Goal: Information Seeking & Learning: Learn about a topic

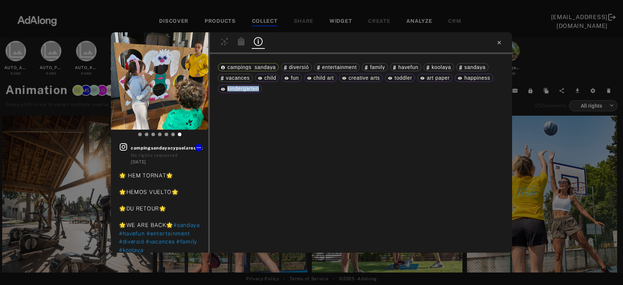
scroll to position [11520, 0]
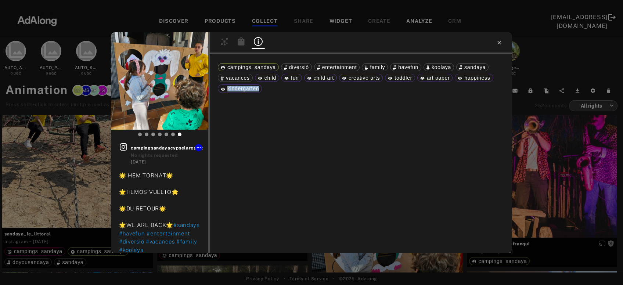
click at [498, 44] on icon at bounding box center [500, 43] width 6 height 6
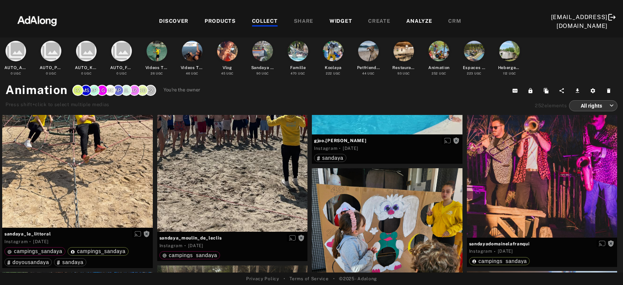
click at [171, 25] on div "DISCOVER" at bounding box center [173, 21] width 29 height 9
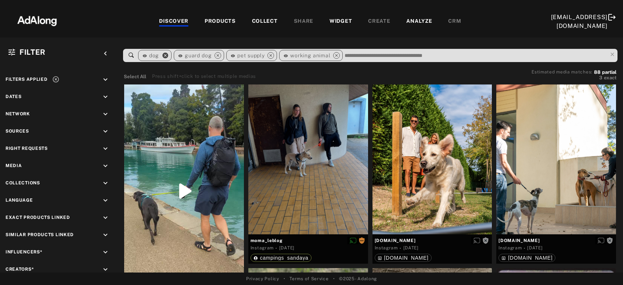
click at [165, 54] on icon "close" at bounding box center [165, 55] width 7 height 7
click at [183, 55] on icon "close" at bounding box center [182, 55] width 7 height 7
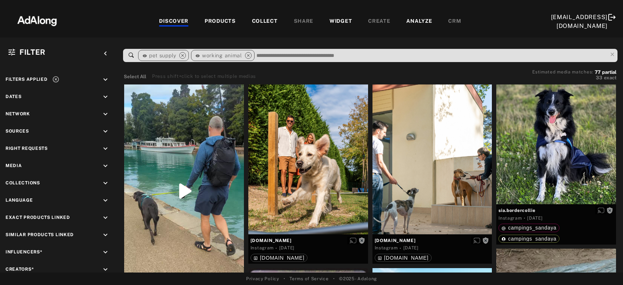
click at [183, 55] on icon "close" at bounding box center [182, 55] width 7 height 7
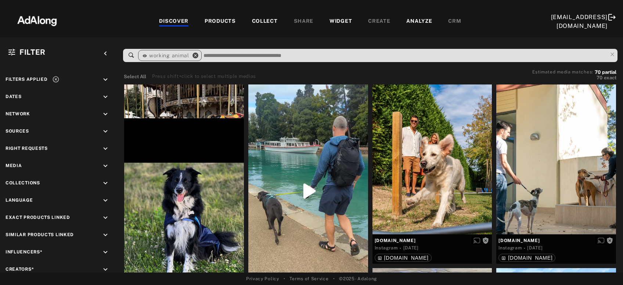
click at [193, 56] on icon "close" at bounding box center [195, 55] width 7 height 7
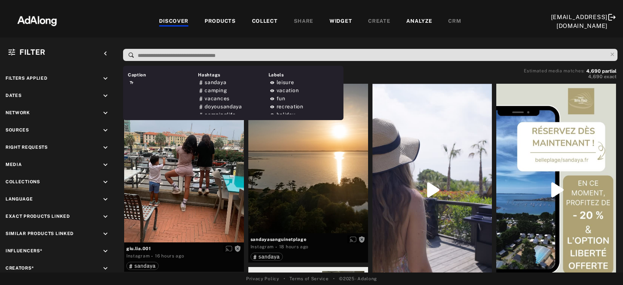
click at [234, 55] on input at bounding box center [372, 56] width 470 height 10
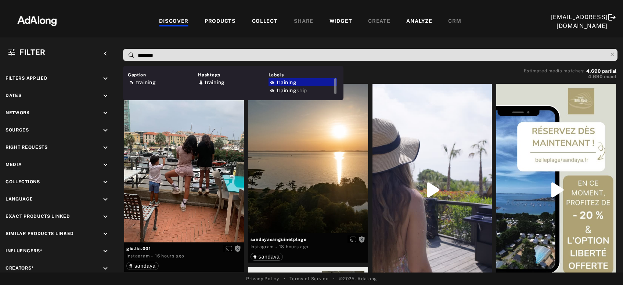
type input "********"
click at [294, 82] on span "training" at bounding box center [287, 82] width 20 height 6
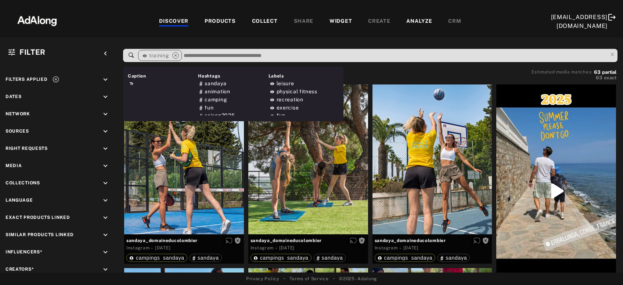
click at [272, 54] on input at bounding box center [395, 56] width 425 height 10
paste input "**********"
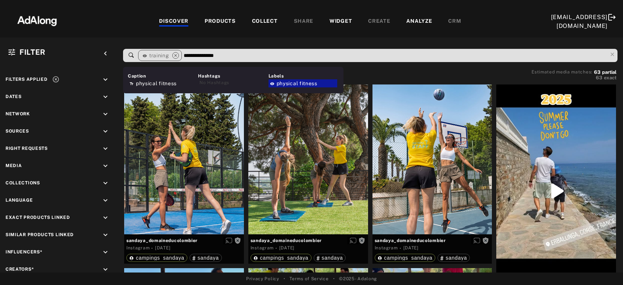
type input "**********"
click at [312, 80] on div "physical fitness" at bounding box center [303, 83] width 69 height 8
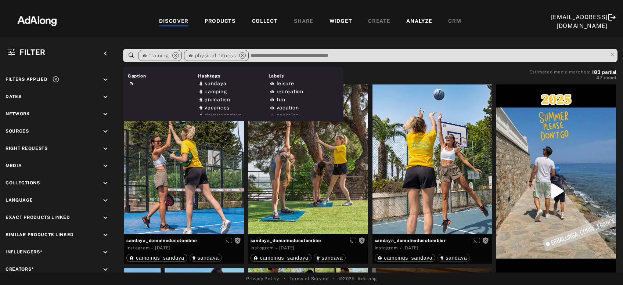
click at [340, 56] on input at bounding box center [429, 56] width 358 height 10
paste input "**********"
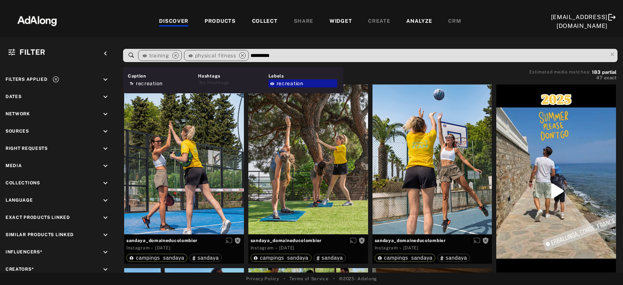
type input "**********"
click at [296, 83] on span "recreation" at bounding box center [290, 83] width 27 height 6
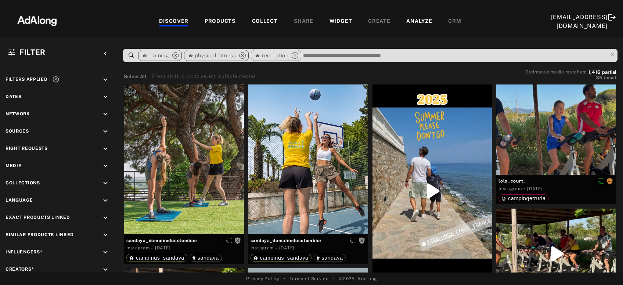
click at [315, 57] on input at bounding box center [455, 56] width 305 height 10
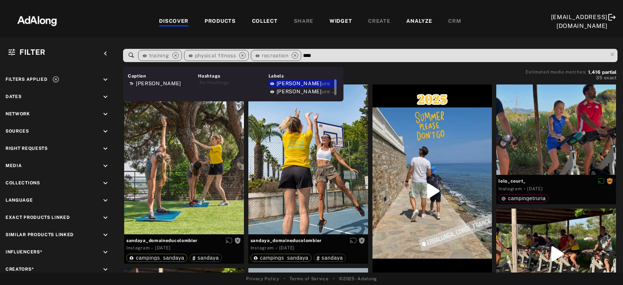
type input "****"
click at [304, 84] on div "leis ure" at bounding box center [303, 83] width 69 height 8
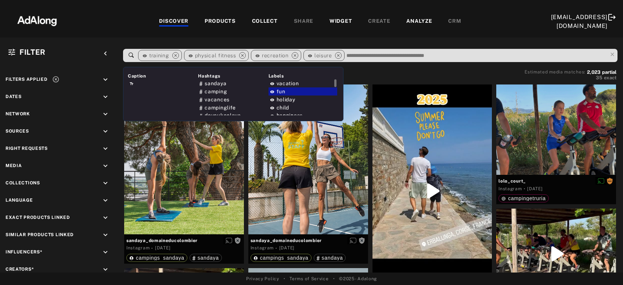
click at [288, 92] on div "fun" at bounding box center [303, 91] width 69 height 8
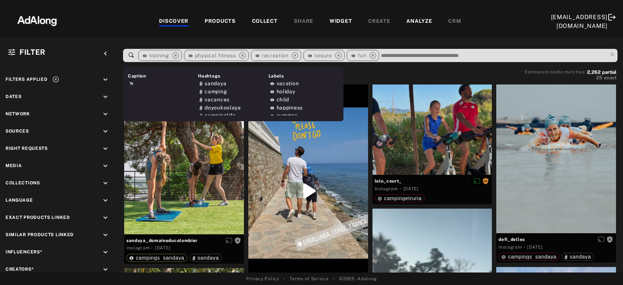
paste input "**********"
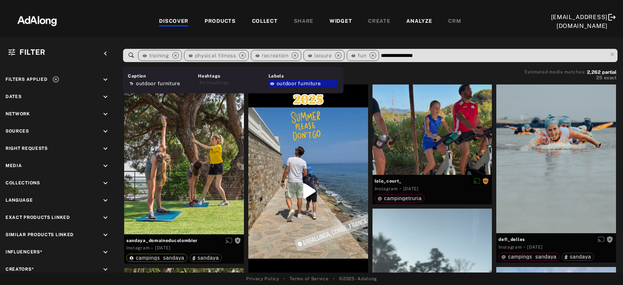
type input "**********"
click at [305, 85] on span "outdoor furniture" at bounding box center [299, 83] width 44 height 6
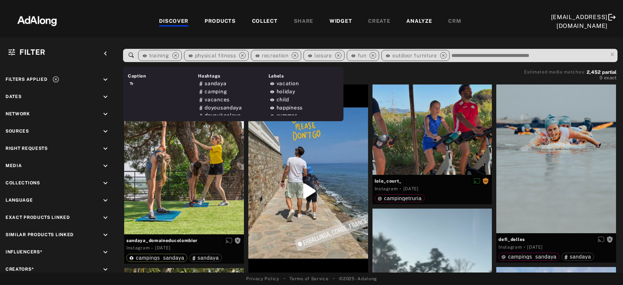
click at [458, 53] on input at bounding box center [529, 56] width 157 height 10
paste input "********"
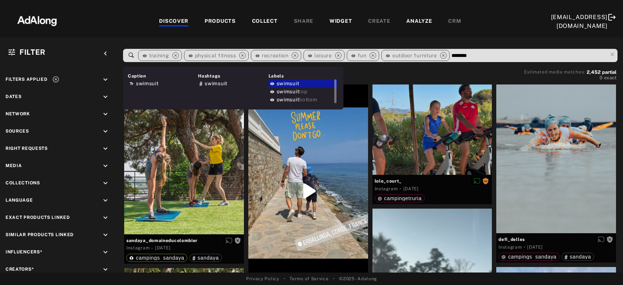
type input "********"
click at [289, 81] on span "swimsuit" at bounding box center [288, 83] width 23 height 6
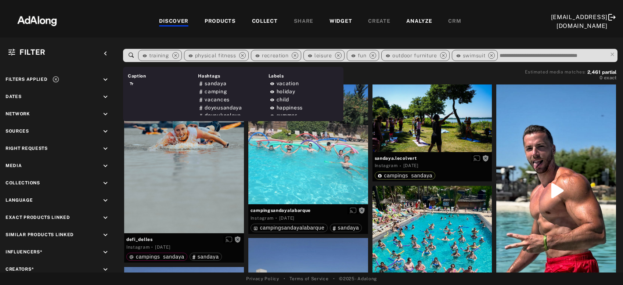
click at [518, 57] on input at bounding box center [553, 56] width 108 height 10
paste input "**********"
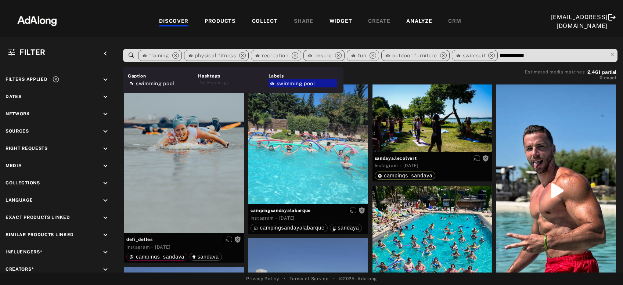
type input "**********"
click at [309, 83] on span "swimming pool" at bounding box center [296, 83] width 39 height 6
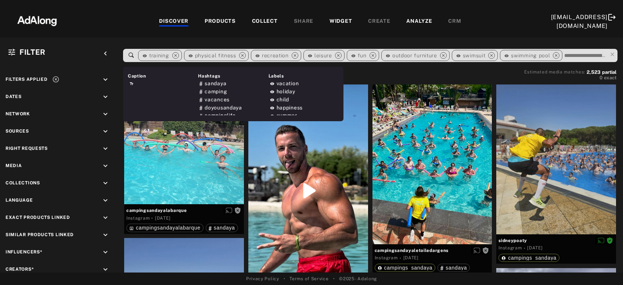
click at [576, 54] on input at bounding box center [586, 56] width 44 height 10
click at [296, 83] on span "vacation" at bounding box center [288, 83] width 22 height 6
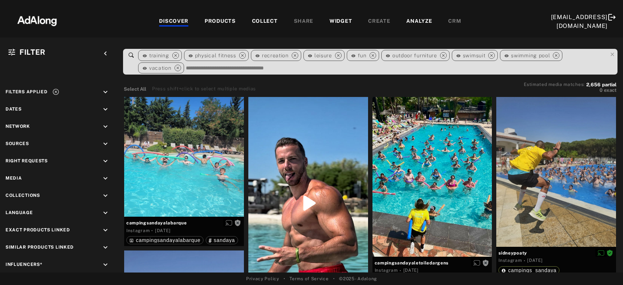
click at [224, 69] on input at bounding box center [396, 68] width 422 height 10
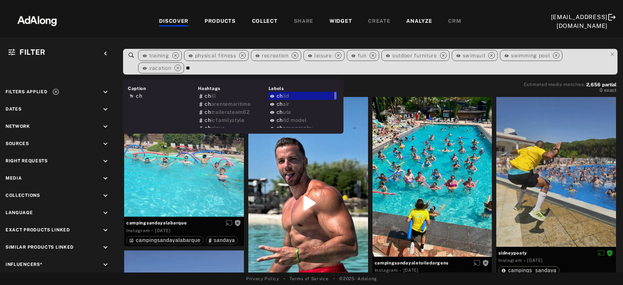
type input "**"
click at [290, 96] on div "ch ild" at bounding box center [303, 96] width 69 height 8
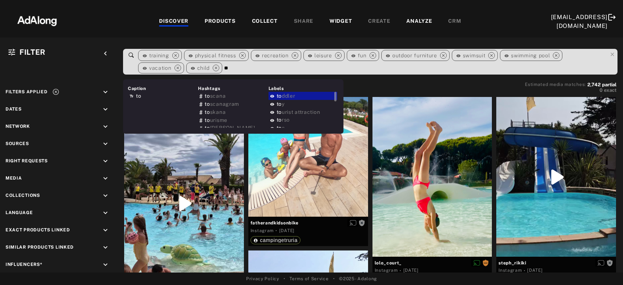
type input "**"
click at [307, 96] on div "to ddler" at bounding box center [303, 96] width 69 height 8
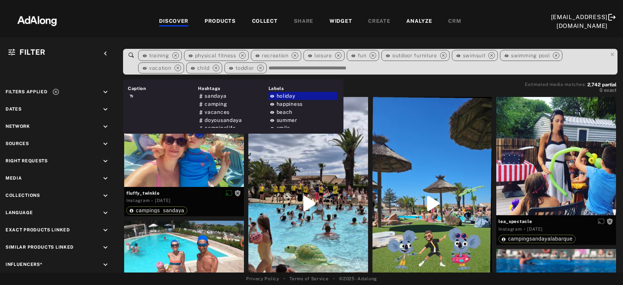
click at [283, 67] on input at bounding box center [438, 68] width 340 height 10
paste input "**********"
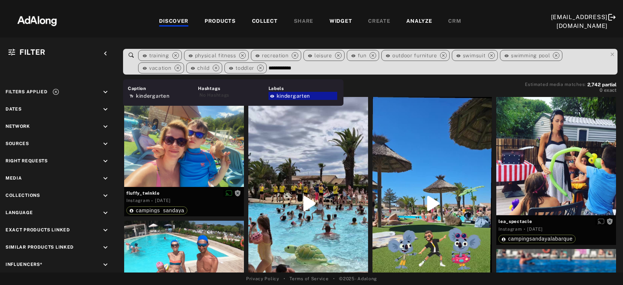
type input "**********"
click at [292, 94] on span "kindergarten" at bounding box center [293, 96] width 33 height 6
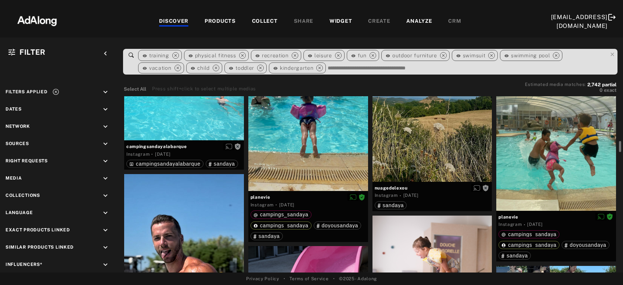
scroll to position [855, 0]
click at [489, 53] on icon "close" at bounding box center [492, 55] width 7 height 7
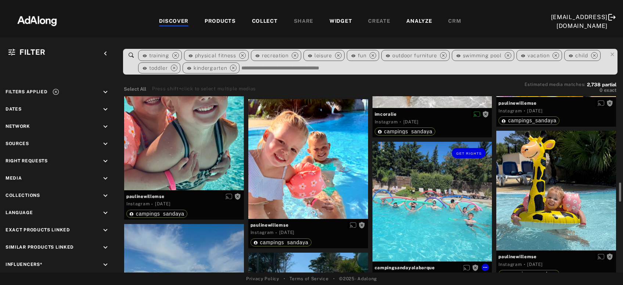
scroll to position [777, 0]
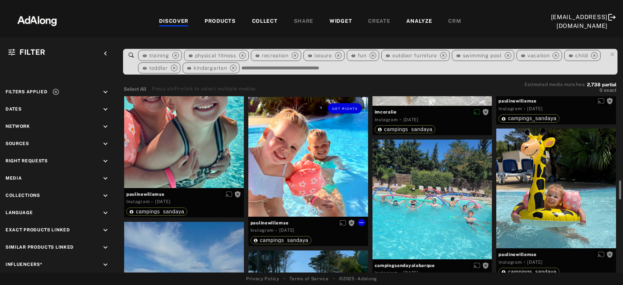
click at [297, 171] on div "Get rights" at bounding box center [308, 157] width 120 height 120
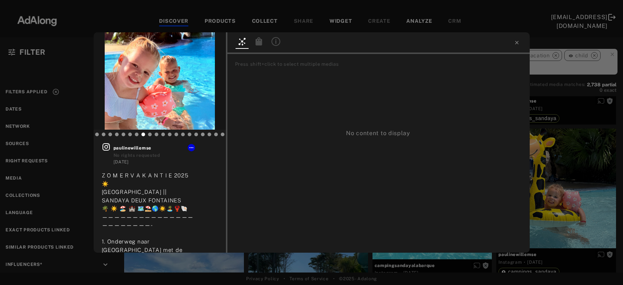
click at [277, 43] on icon at bounding box center [276, 41] width 9 height 9
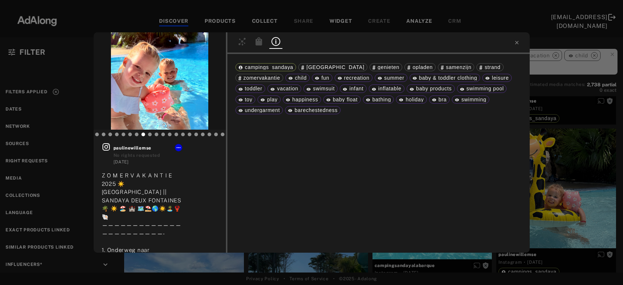
click at [570, 201] on div "Get rights paulinewillemse No rights requested 1 month ago Z O M E R V A K A N …" at bounding box center [311, 142] width 623 height 285
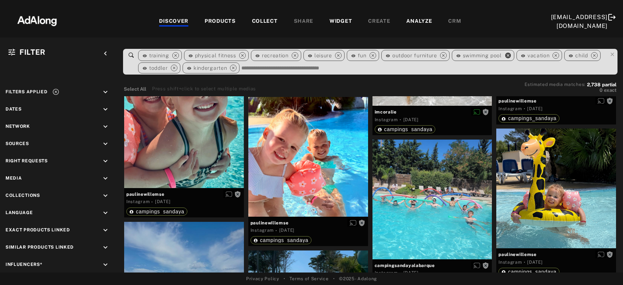
click at [507, 57] on icon "close" at bounding box center [508, 55] width 7 height 7
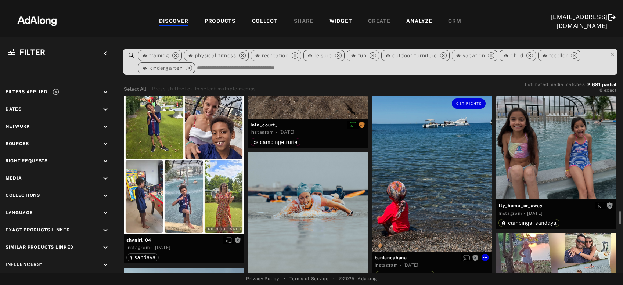
scroll to position [1533, 0]
click at [292, 56] on icon "close" at bounding box center [295, 55] width 7 height 7
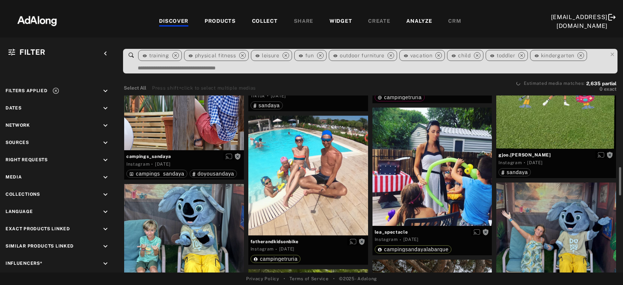
scroll to position [443, 0]
click at [436, 57] on icon "close" at bounding box center [439, 55] width 7 height 7
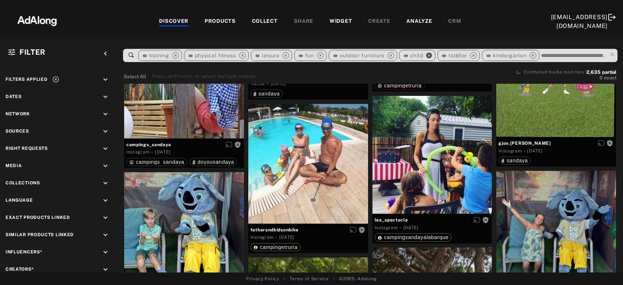
click at [430, 57] on icon "close" at bounding box center [429, 55] width 7 height 7
click at [430, 57] on div "close" at bounding box center [434, 56] width 10 height 10
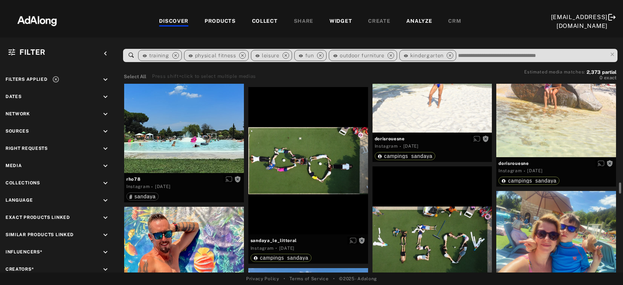
scroll to position [3000, 0]
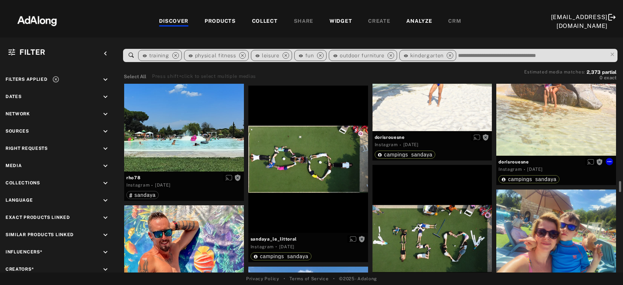
click at [529, 122] on div "Get rights" at bounding box center [557, 96] width 120 height 120
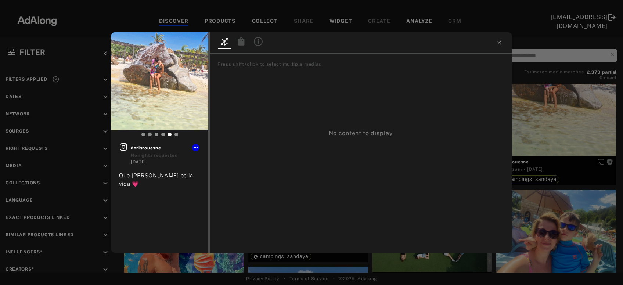
click at [256, 46] on icon at bounding box center [258, 41] width 9 height 9
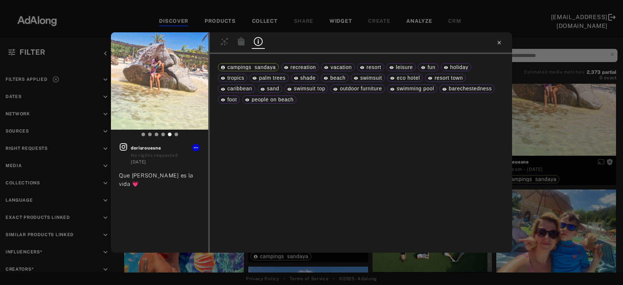
click at [498, 44] on icon at bounding box center [500, 43] width 6 height 6
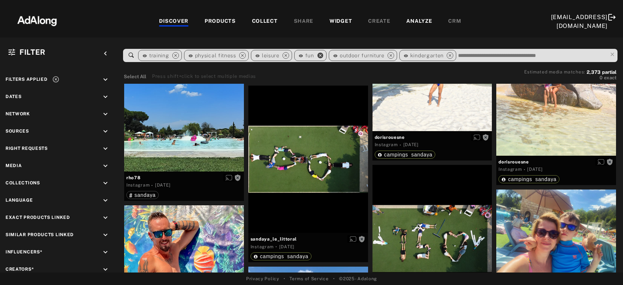
click at [319, 57] on icon "close" at bounding box center [320, 55] width 7 height 7
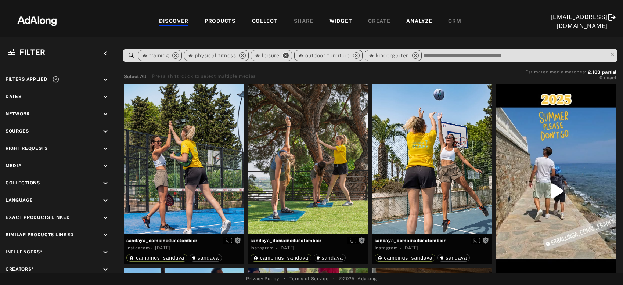
click at [284, 57] on icon "close" at bounding box center [286, 55] width 7 height 7
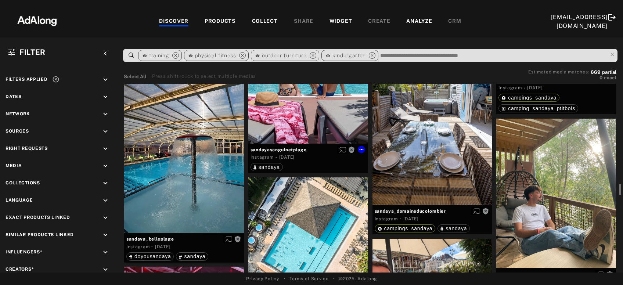
scroll to position [3057, 0]
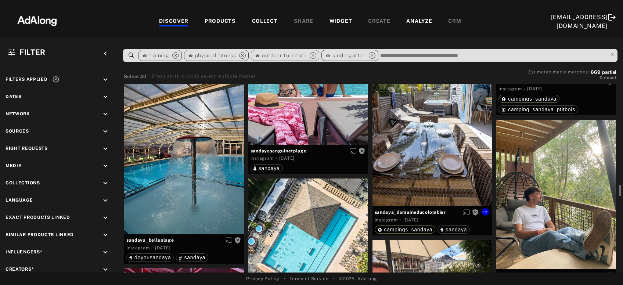
click at [430, 174] on div "Get rights" at bounding box center [433, 132] width 120 height 150
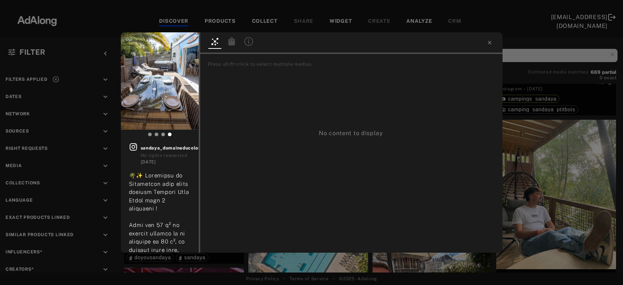
click at [247, 43] on icon at bounding box center [248, 41] width 9 height 9
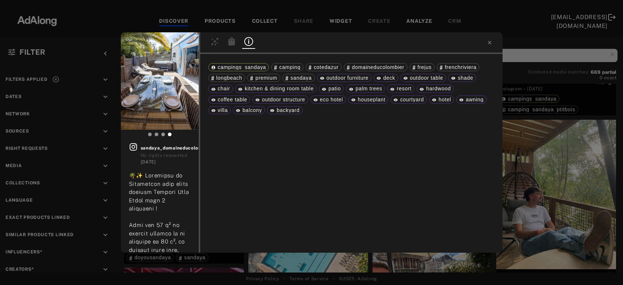
click at [579, 211] on div "Get rights sandaya_domaineducolombier No rights requested [DATE] #domaineducolo…" at bounding box center [311, 142] width 623 height 285
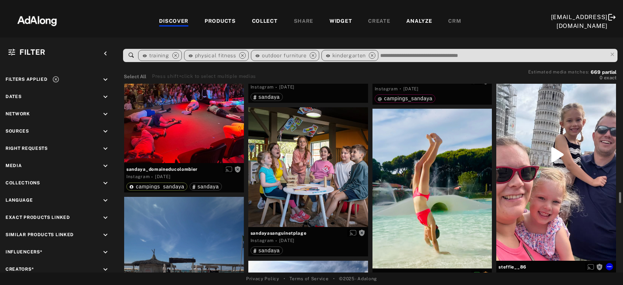
scroll to position [3314, 0]
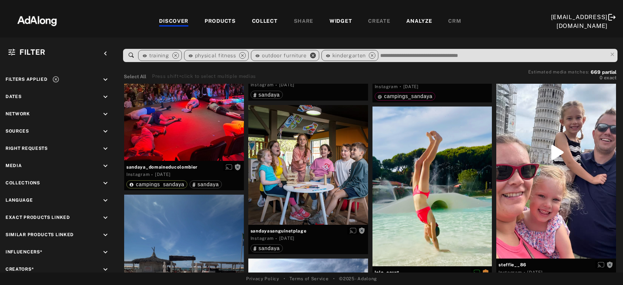
click at [312, 58] on icon "close" at bounding box center [313, 55] width 7 height 7
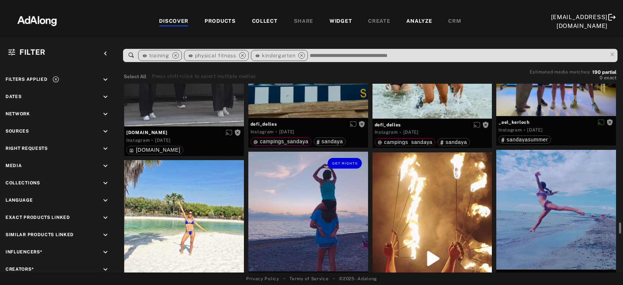
scroll to position [3101, 0]
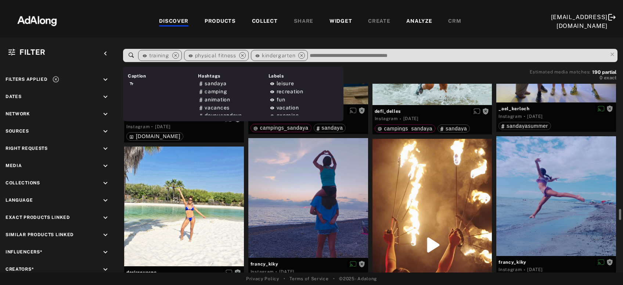
click at [328, 55] on input at bounding box center [458, 56] width 298 height 10
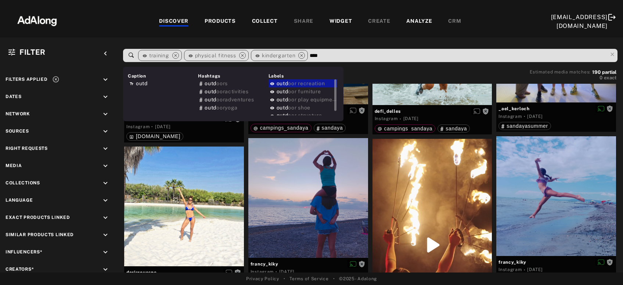
type input "****"
click at [315, 85] on span "oor recreation" at bounding box center [306, 83] width 37 height 6
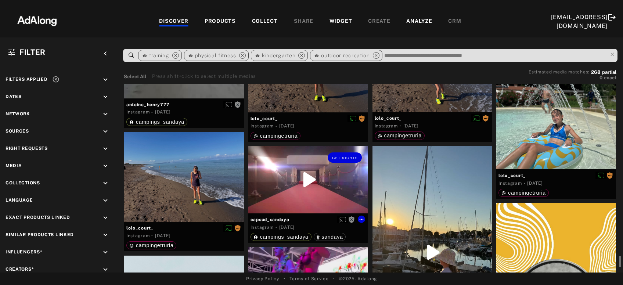
scroll to position [3244, 0]
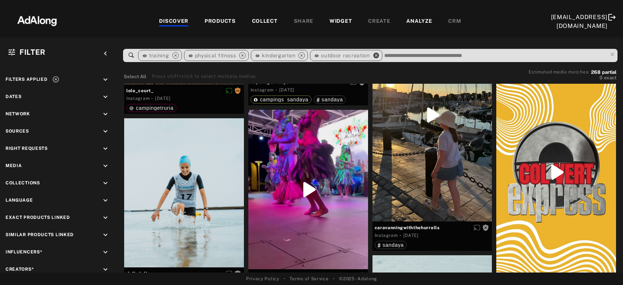
click at [377, 56] on icon "close" at bounding box center [376, 55] width 7 height 7
click at [377, 56] on input at bounding box center [458, 56] width 298 height 10
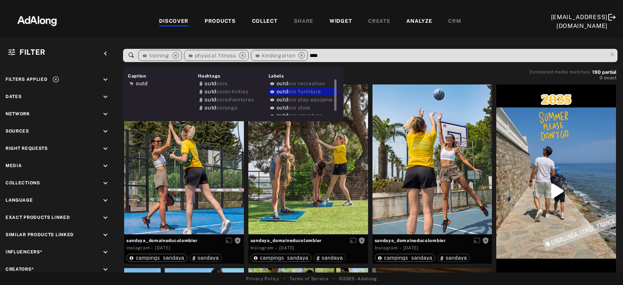
type input "****"
click at [326, 93] on div "outd oor furniture" at bounding box center [303, 91] width 69 height 8
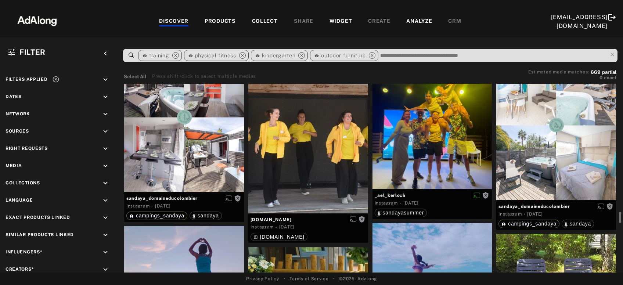
scroll to position [4591, 0]
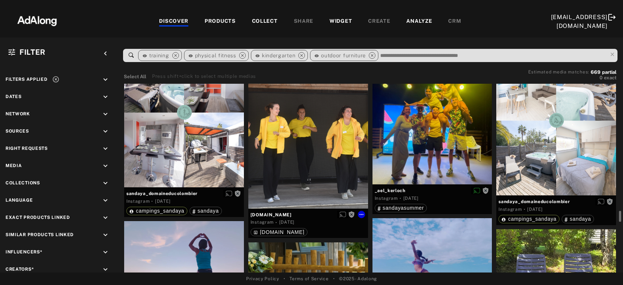
click at [323, 158] on div "Get rights" at bounding box center [308, 134] width 120 height 150
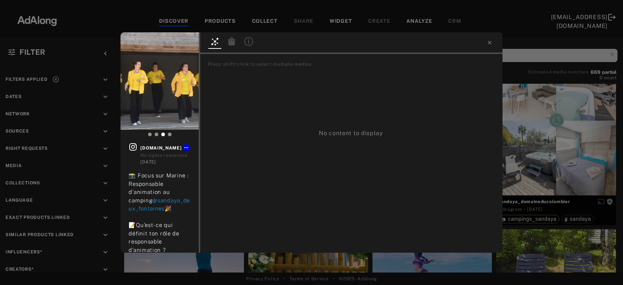
click at [250, 38] on icon at bounding box center [248, 41] width 9 height 9
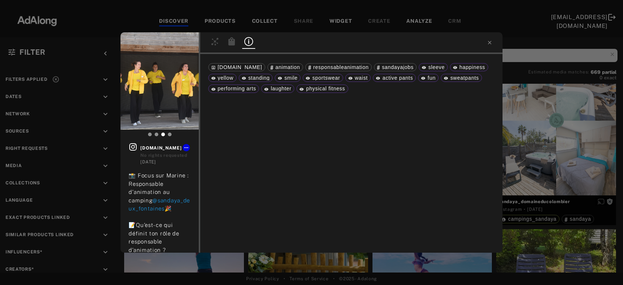
click at [533, 170] on div "Get rights [DOMAIN_NAME] No rights requested [DATE] 📸 Focus sur Marine : Respon…" at bounding box center [311, 142] width 623 height 285
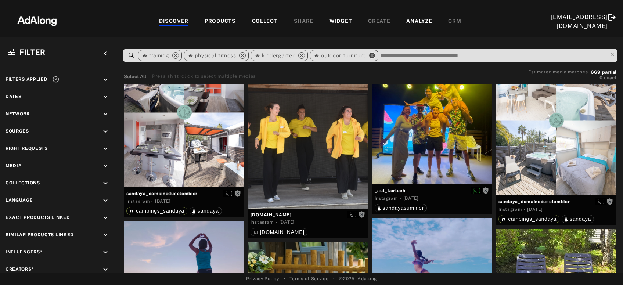
click at [372, 56] on icon "close" at bounding box center [372, 55] width 7 height 7
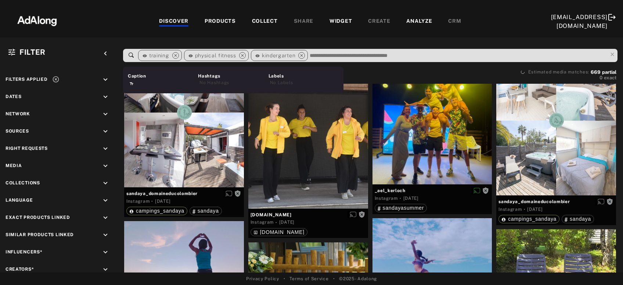
click at [372, 56] on input at bounding box center [458, 56] width 298 height 10
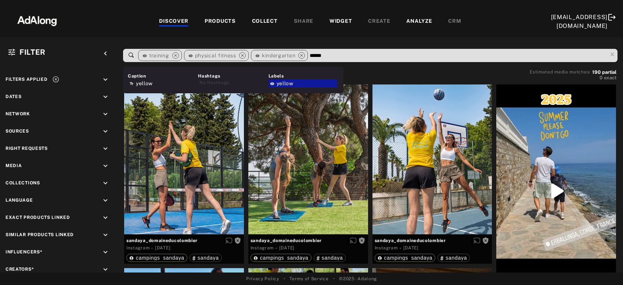
type input "******"
click at [298, 82] on div "yellow" at bounding box center [303, 83] width 69 height 8
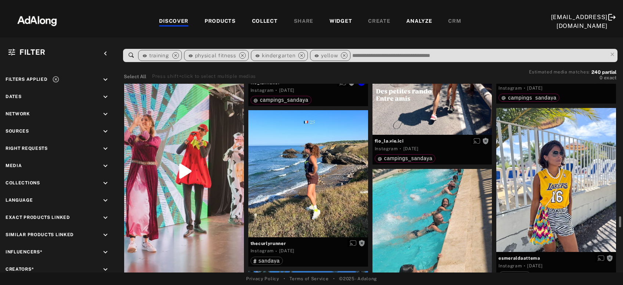
scroll to position [3965, 0]
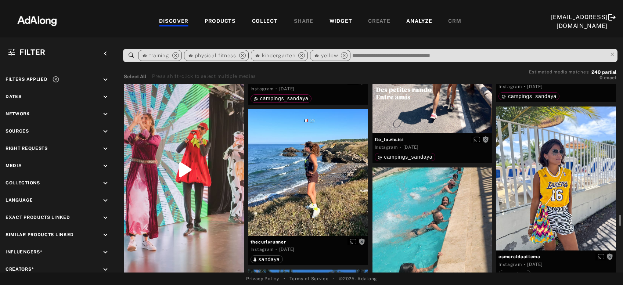
click at [214, 197] on div "Get rights" at bounding box center [184, 169] width 120 height 213
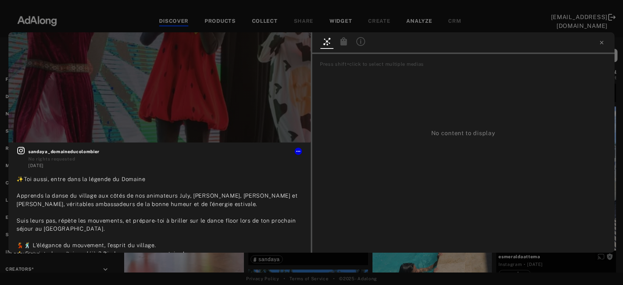
click at [361, 43] on icon at bounding box center [361, 41] width 1 height 4
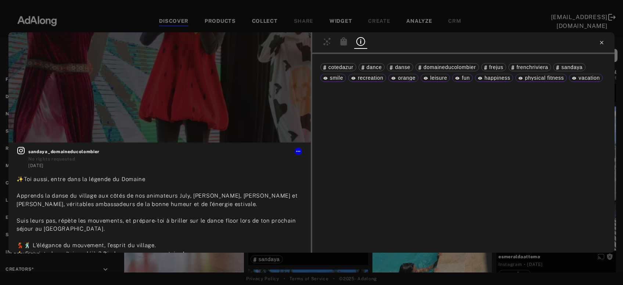
click at [603, 45] on icon at bounding box center [602, 43] width 6 height 6
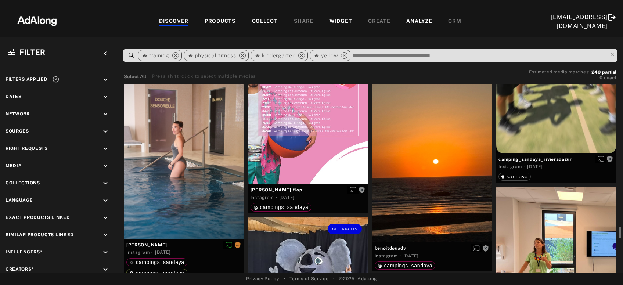
scroll to position [5363, 0]
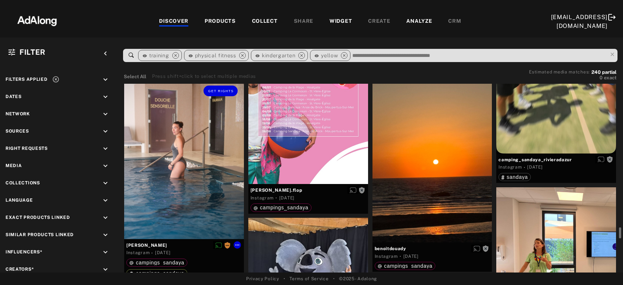
click at [175, 153] on div "Get rights" at bounding box center [184, 159] width 120 height 160
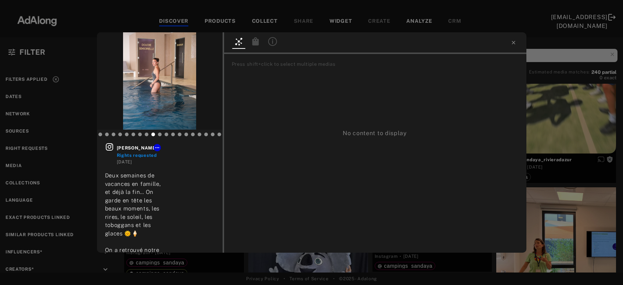
click at [274, 44] on icon at bounding box center [272, 41] width 9 height 9
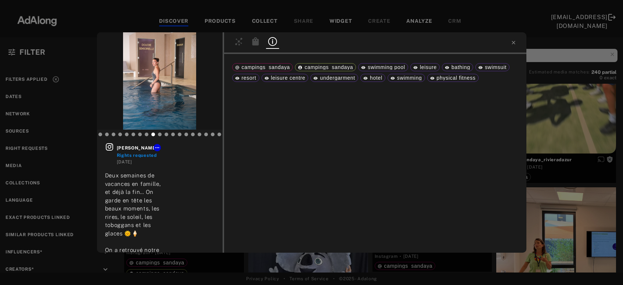
click at [554, 101] on div "[PERSON_NAME] Rights requested [DATE] Deux semaines de vacances en famille, et …" at bounding box center [311, 142] width 623 height 285
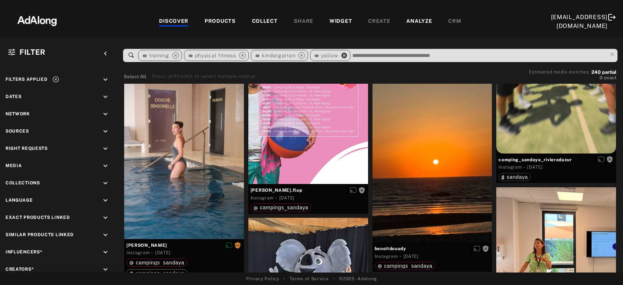
click at [344, 53] on icon "close" at bounding box center [344, 55] width 7 height 7
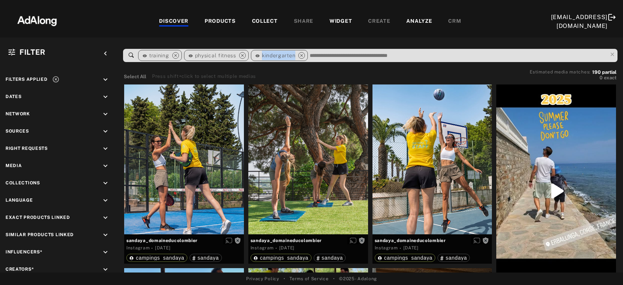
drag, startPoint x: 261, startPoint y: 56, endPoint x: 297, endPoint y: 55, distance: 35.7
click at [296, 55] on div "kindergarten" at bounding box center [275, 56] width 40 height 10
copy span "kindergarten"
click at [342, 53] on input at bounding box center [458, 56] width 298 height 10
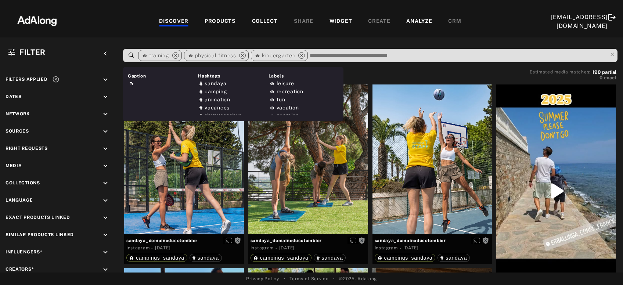
paste input "**********"
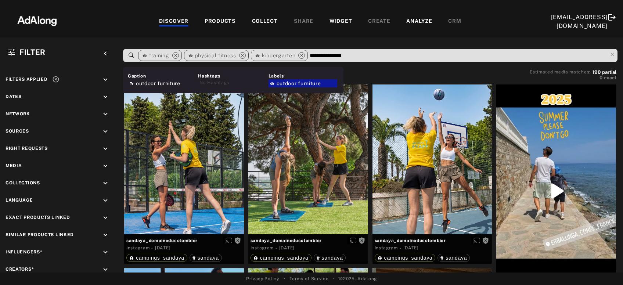
type input "**********"
click at [315, 80] on span "outdoor furniture" at bounding box center [299, 83] width 44 height 6
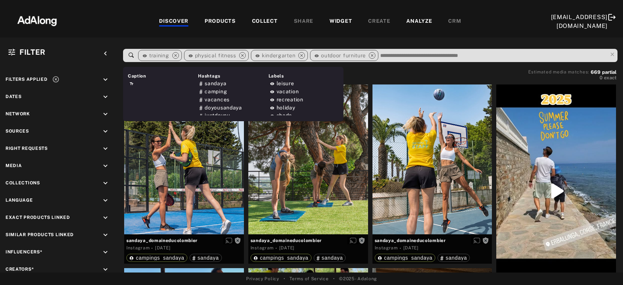
click at [391, 56] on input at bounding box center [494, 56] width 228 height 10
click at [307, 83] on div "leisure" at bounding box center [303, 83] width 69 height 8
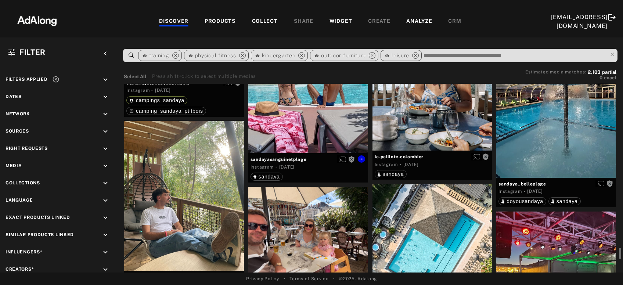
scroll to position [2608, 0]
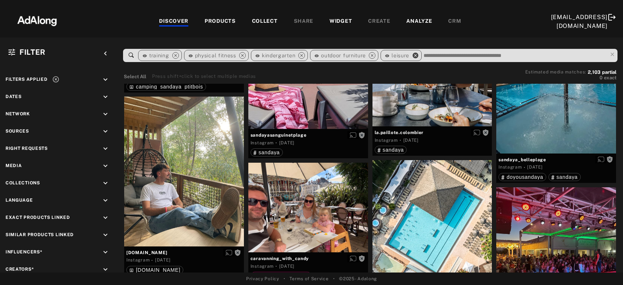
click at [417, 56] on icon "close" at bounding box center [415, 55] width 7 height 7
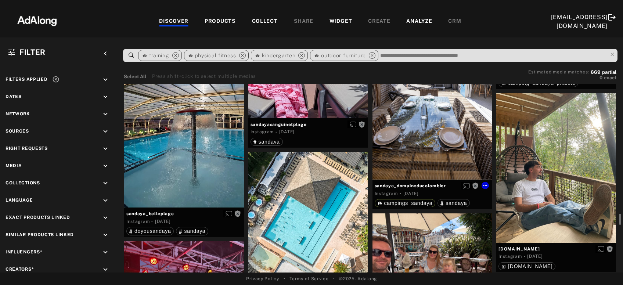
scroll to position [3088, 0]
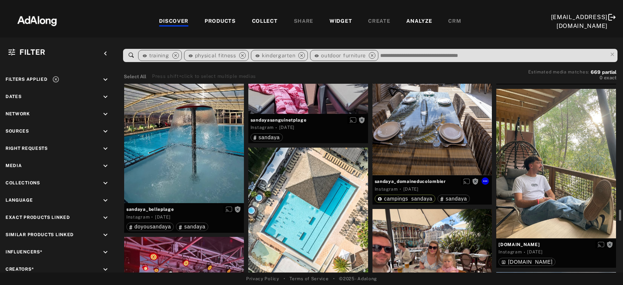
click at [424, 146] on div "Get rights" at bounding box center [433, 101] width 120 height 150
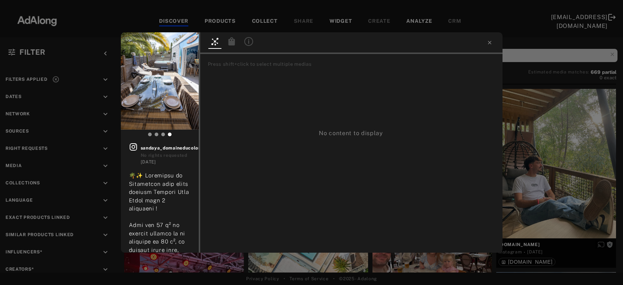
click at [252, 41] on icon at bounding box center [248, 41] width 9 height 9
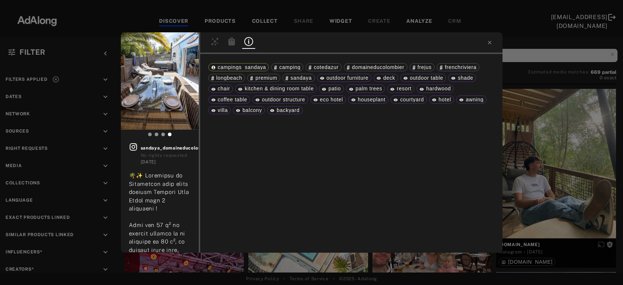
drag, startPoint x: 443, startPoint y: 76, endPoint x: 397, endPoint y: 80, distance: 46.8
click at [397, 80] on div "campings_sandaya camping cotedazur domaineducolombier frejus frenchriviera long…" at bounding box center [351, 153] width 303 height 199
copy span
click at [489, 43] on icon at bounding box center [490, 43] width 6 height 6
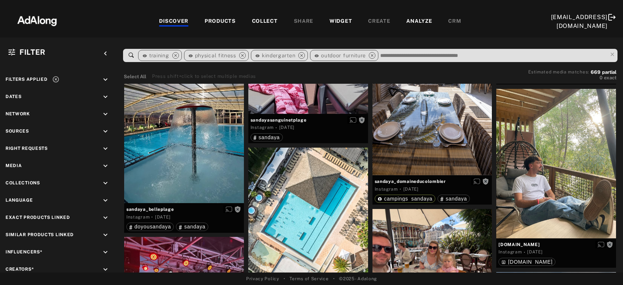
click at [482, 59] on input at bounding box center [494, 56] width 228 height 10
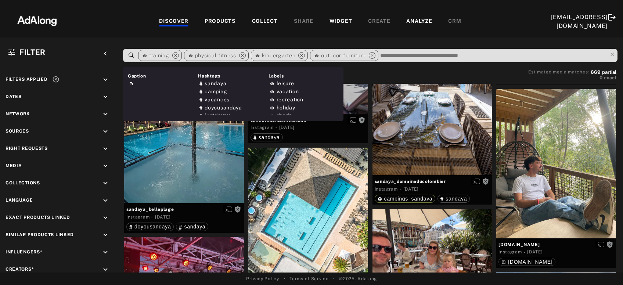
click at [480, 57] on input at bounding box center [494, 56] width 228 height 10
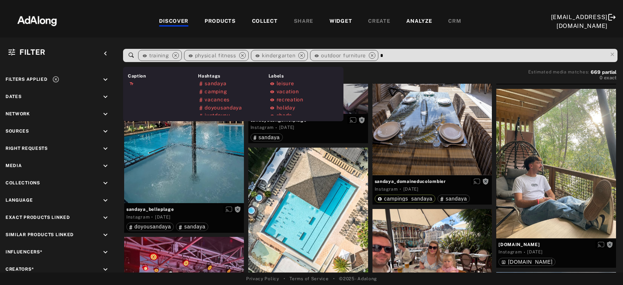
paste input "**********"
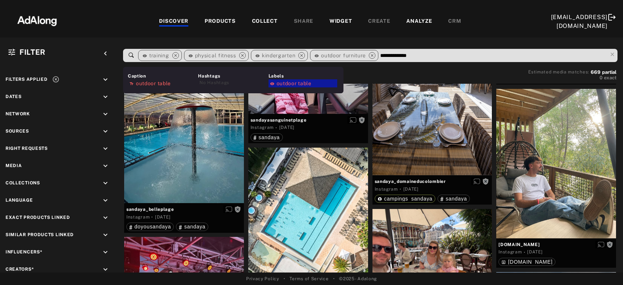
type input "**********"
click at [300, 83] on span "outdoor table" at bounding box center [294, 83] width 35 height 6
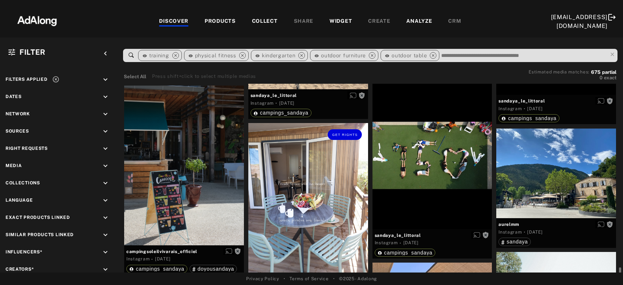
scroll to position [1561, 0]
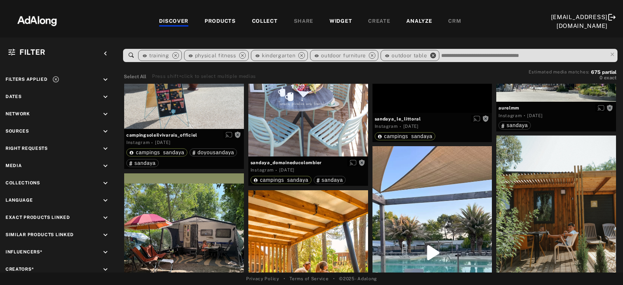
click at [434, 57] on icon "close" at bounding box center [433, 55] width 7 height 7
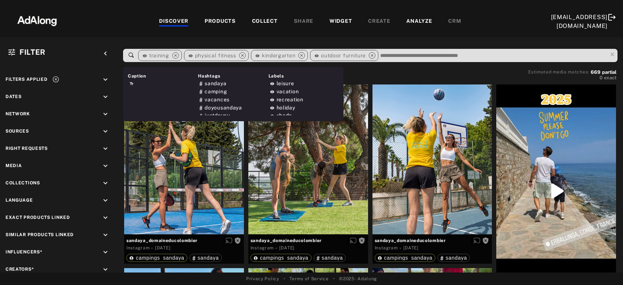
click at [412, 55] on input at bounding box center [494, 56] width 228 height 10
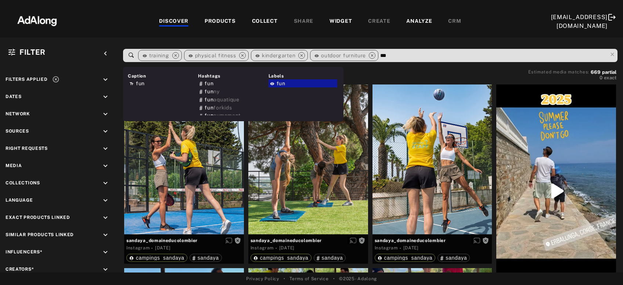
type input "***"
click at [297, 85] on div "fun" at bounding box center [303, 83] width 69 height 8
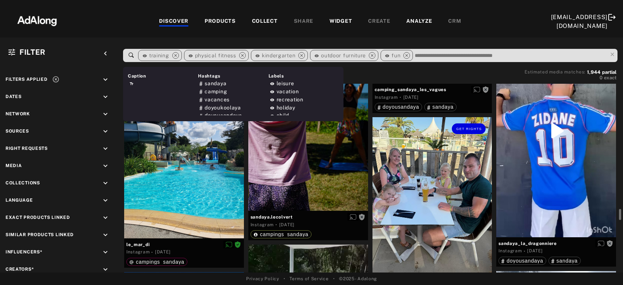
scroll to position [4834, 0]
click at [427, 189] on div "Get rights" at bounding box center [433, 197] width 120 height 160
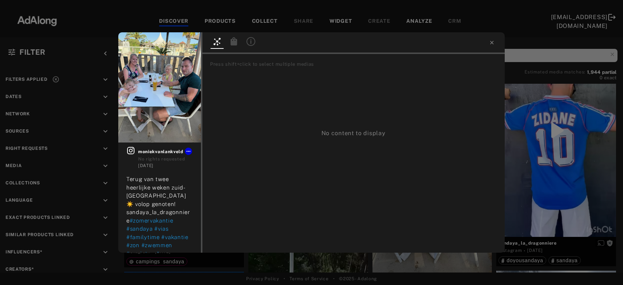
click at [251, 41] on icon at bounding box center [251, 41] width 9 height 9
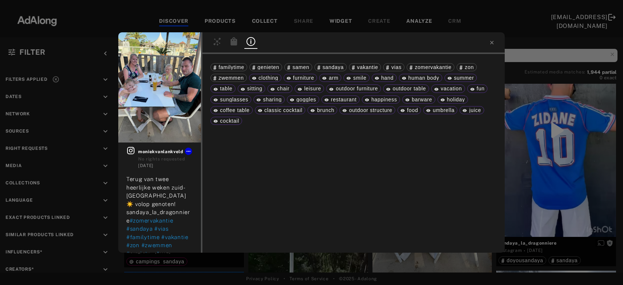
click at [545, 163] on div "Get rights moniekvanlankveld No rights requested [DATE] Terug van twee heerlijk…" at bounding box center [311, 142] width 623 height 285
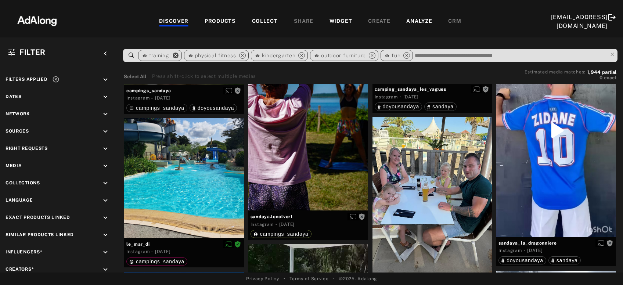
click at [175, 54] on icon "close" at bounding box center [175, 55] width 7 height 7
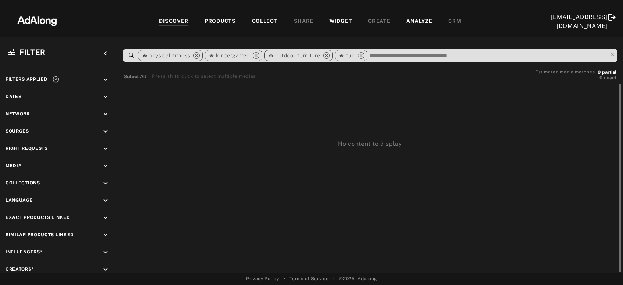
click at [175, 54] on span "physical fitness" at bounding box center [169, 56] width 41 height 6
click at [197, 57] on icon "close" at bounding box center [196, 55] width 7 height 7
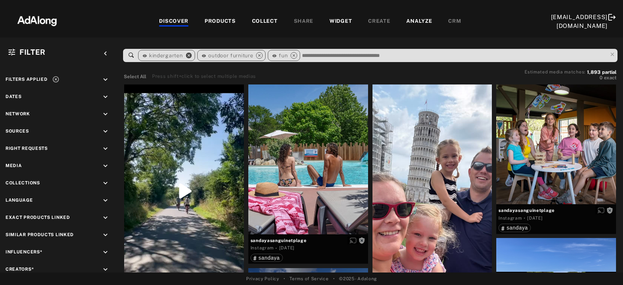
click at [188, 55] on icon "close" at bounding box center [189, 55] width 7 height 7
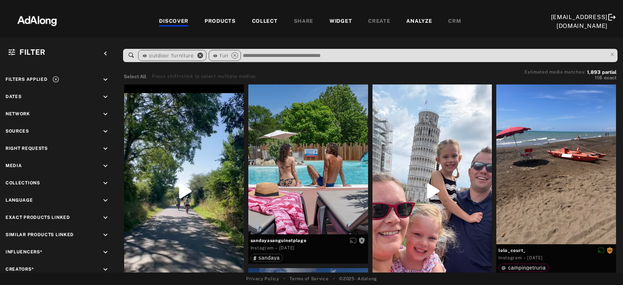
click at [197, 56] on icon "close" at bounding box center [200, 55] width 7 height 7
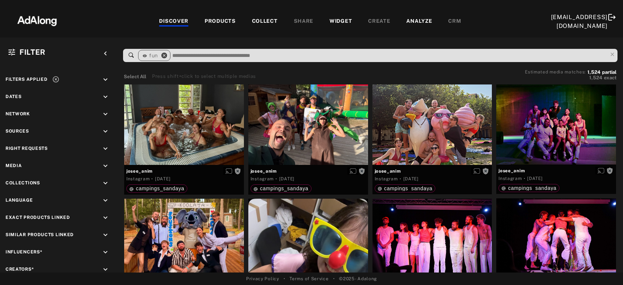
click at [164, 56] on icon "close" at bounding box center [164, 55] width 7 height 7
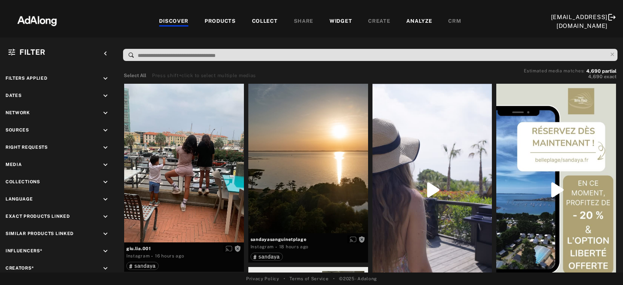
click at [260, 26] on div "COLLECT" at bounding box center [265, 21] width 26 height 9
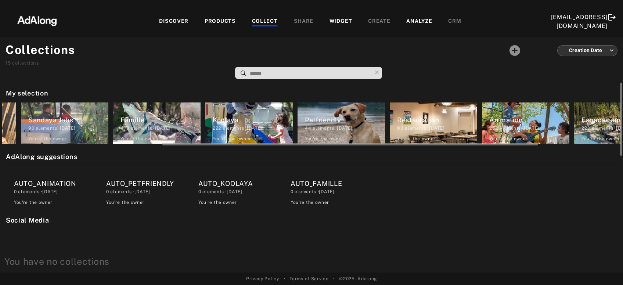
scroll to position [0, 263]
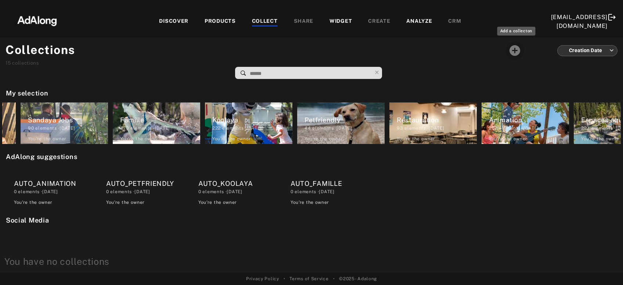
click at [525, 51] on button "Add a collecton" at bounding box center [515, 50] width 19 height 19
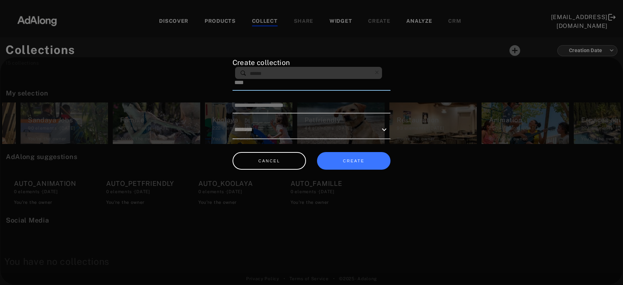
click at [367, 83] on input at bounding box center [312, 82] width 158 height 15
click at [345, 164] on button "CREATE" at bounding box center [354, 161] width 74 height 18
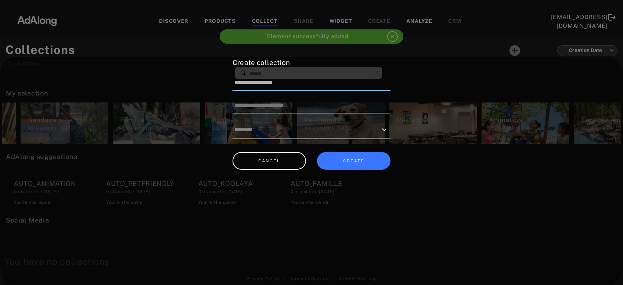
drag, startPoint x: 300, startPoint y: 80, endPoint x: 257, endPoint y: 77, distance: 43.1
click at [257, 77] on input "**********" at bounding box center [312, 82] width 158 height 15
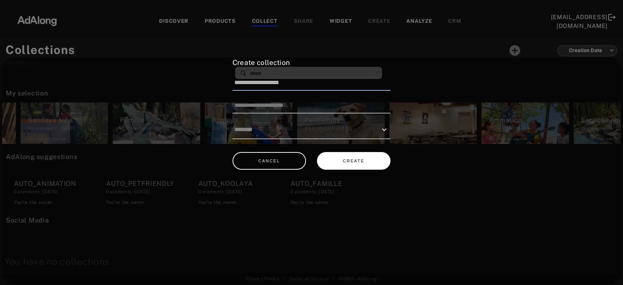
type input "**********"
click at [364, 158] on button "CREATE" at bounding box center [354, 161] width 74 height 18
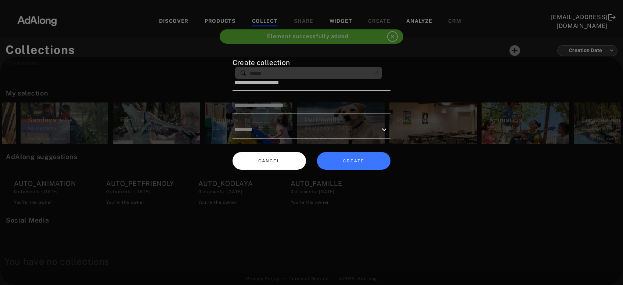
click at [288, 160] on button "CANCEL" at bounding box center [270, 161] width 74 height 18
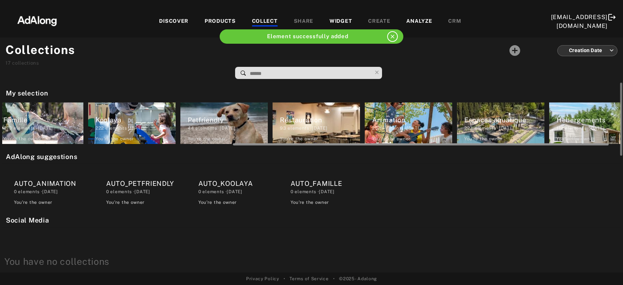
scroll to position [0, 400]
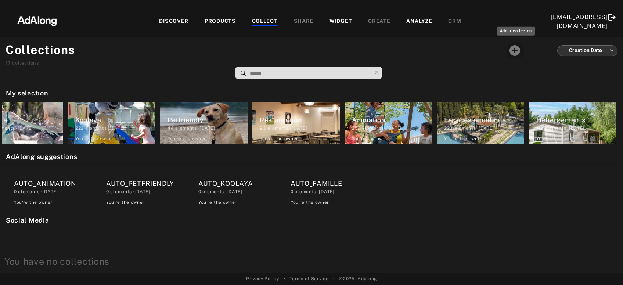
click at [515, 51] on icon "Add a collecton" at bounding box center [515, 50] width 13 height 13
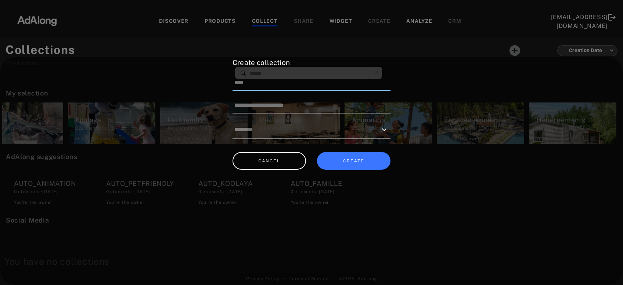
click at [367, 88] on input at bounding box center [312, 82] width 158 height 15
type input "**********"
click at [358, 162] on button "CREATE" at bounding box center [354, 161] width 74 height 18
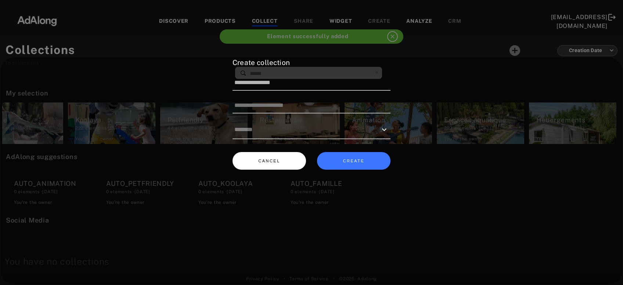
click at [282, 161] on button "CANCEL" at bounding box center [270, 161] width 74 height 18
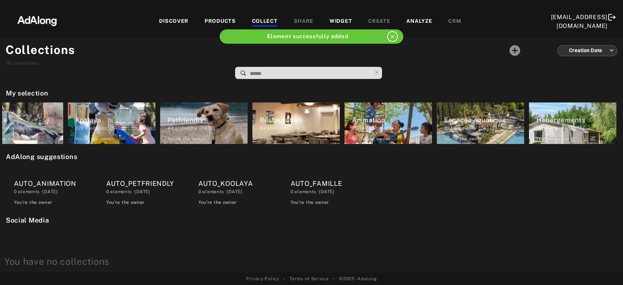
click at [179, 21] on div "DISCOVER" at bounding box center [173, 21] width 29 height 9
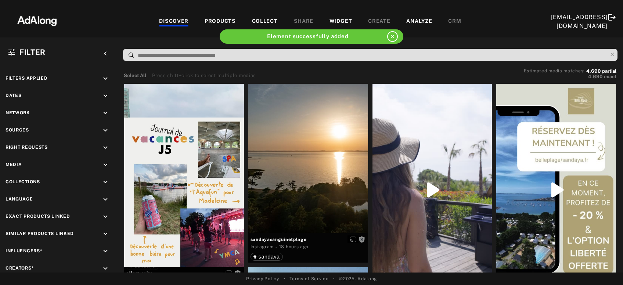
click at [260, 19] on div "COLLECT" at bounding box center [265, 21] width 26 height 9
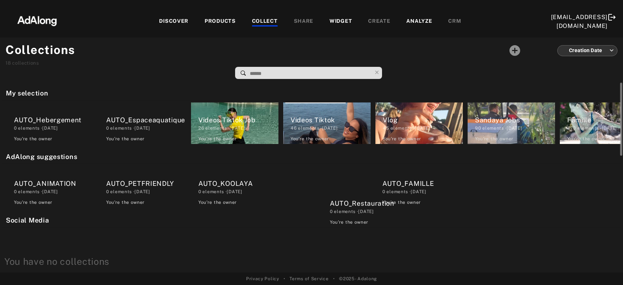
drag, startPoint x: 230, startPoint y: 132, endPoint x: 330, endPoint y: 207, distance: 124.8
click at [330, 207] on div "My selection AUTO_Hebergement 0 elements · [DATE] You're the owner delete AUTO_…" at bounding box center [311, 178] width 623 height 190
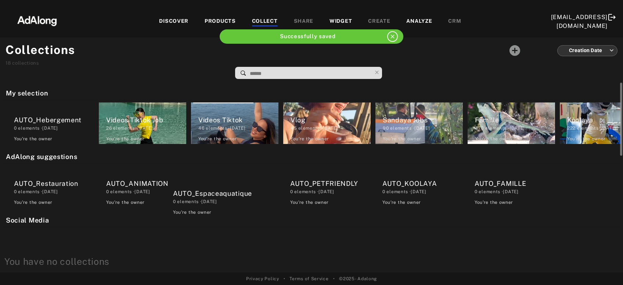
drag, startPoint x: 156, startPoint y: 118, endPoint x: 227, endPoint y: 196, distance: 105.9
click at [227, 196] on div "My selection AUTO_Hebergement 0 elements · [DATE] You're the owner delete AUTO_…" at bounding box center [311, 178] width 623 height 190
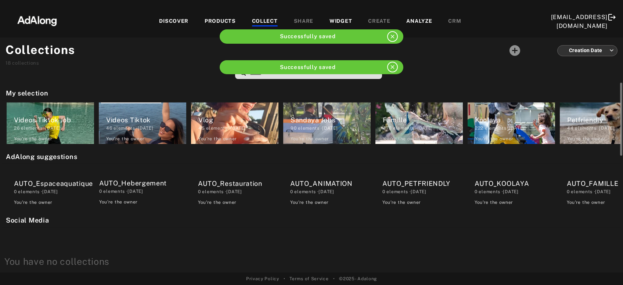
drag, startPoint x: 72, startPoint y: 121, endPoint x: 173, endPoint y: 199, distance: 128.2
click at [173, 199] on div "My selection AUTO_Hebergement 0 elements · [DATE] You're the owner delete Video…" at bounding box center [311, 178] width 623 height 190
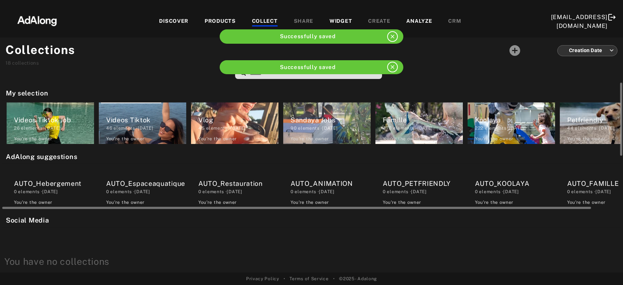
click at [248, 187] on div "AUTO_Restauration" at bounding box center [238, 184] width 80 height 10
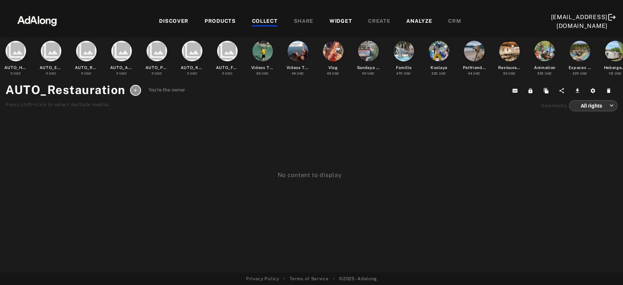
click at [174, 18] on div "DISCOVER" at bounding box center [173, 21] width 29 height 9
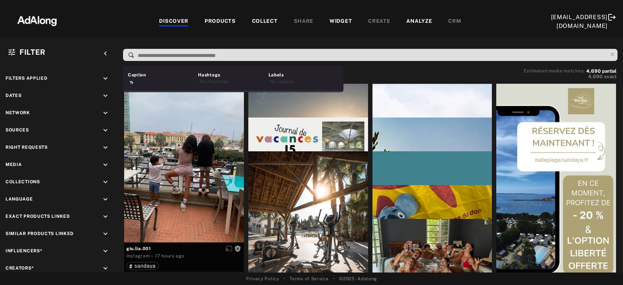
click at [186, 56] on input at bounding box center [372, 56] width 470 height 10
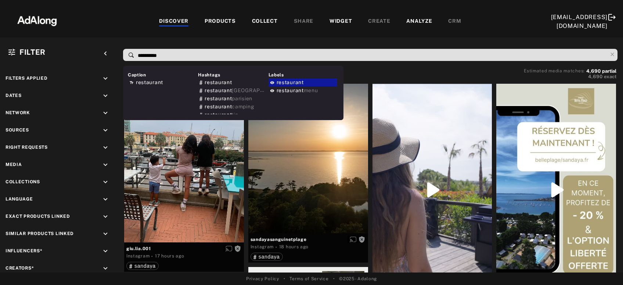
type input "**********"
click at [295, 80] on span "restaurant" at bounding box center [290, 82] width 27 height 6
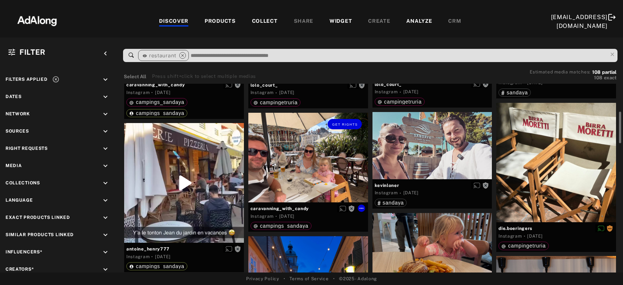
scroll to position [165, 0]
click at [308, 180] on div "Get rights" at bounding box center [308, 158] width 120 height 90
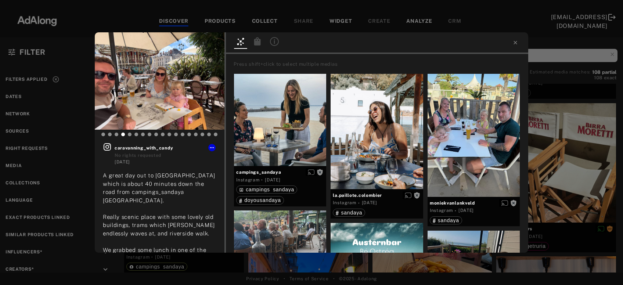
click at [276, 42] on icon at bounding box center [274, 41] width 9 height 9
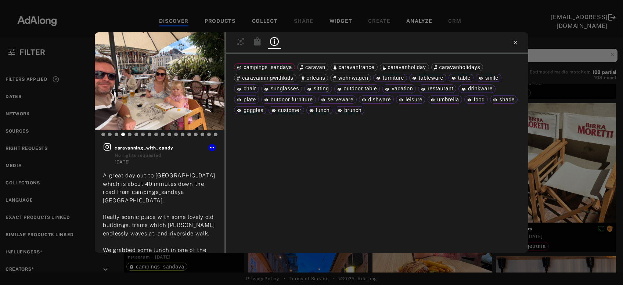
click at [515, 43] on icon at bounding box center [515, 42] width 3 height 3
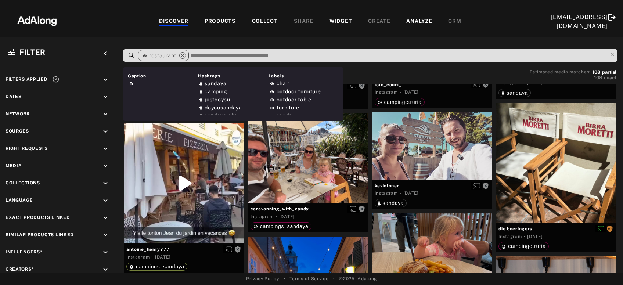
click at [498, 52] on input at bounding box center [399, 56] width 418 height 10
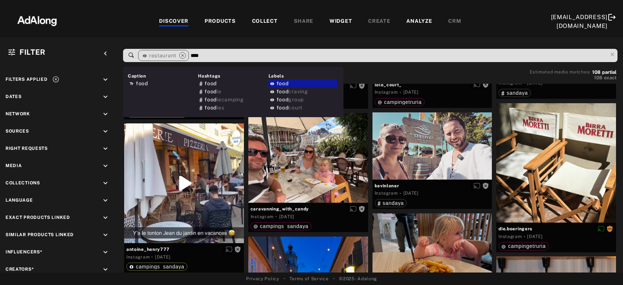
type input "****"
click at [325, 83] on div "food" at bounding box center [303, 83] width 69 height 8
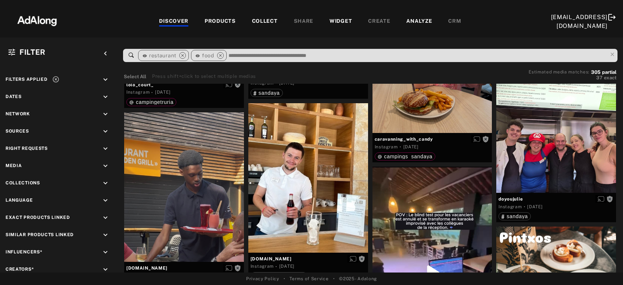
click at [332, 56] on input at bounding box center [418, 56] width 380 height 10
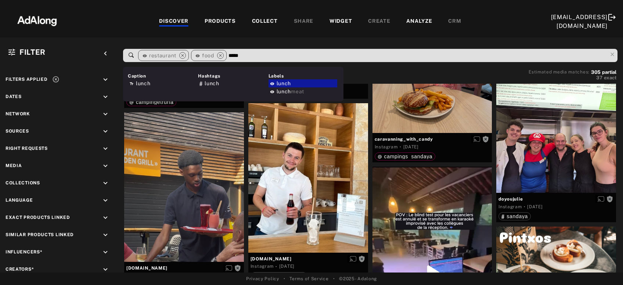
type input "*****"
click at [310, 82] on div "lunch" at bounding box center [303, 83] width 69 height 8
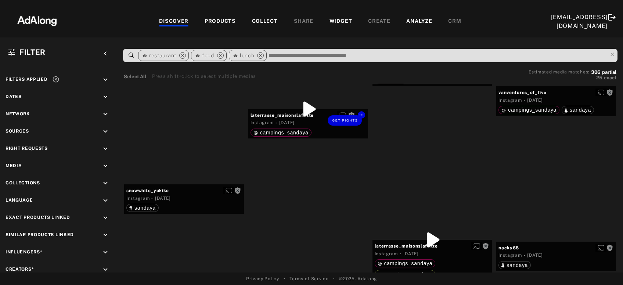
scroll to position [3064, 0]
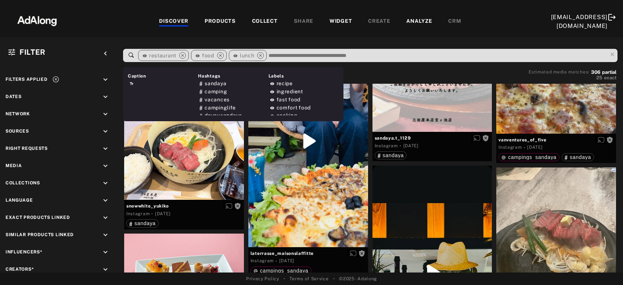
click at [266, 18] on div "COLLECT" at bounding box center [265, 21] width 26 height 9
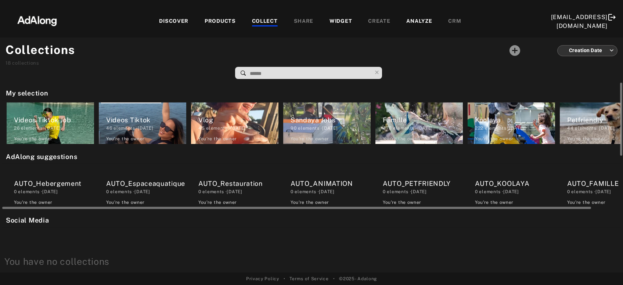
click at [211, 182] on div "AUTO_Restauration" at bounding box center [238, 184] width 80 height 10
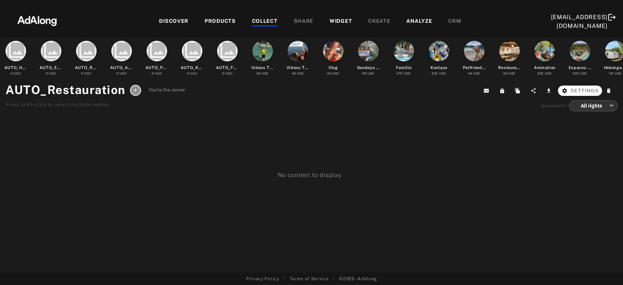
click at [592, 94] on span "Settings" at bounding box center [585, 90] width 28 height 7
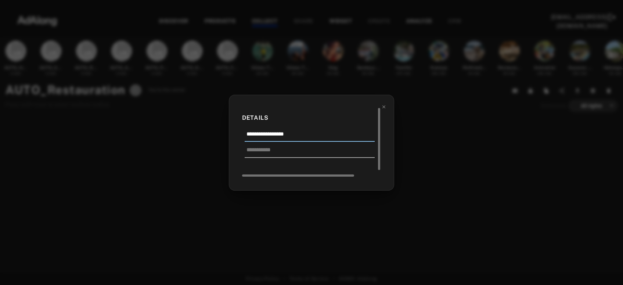
click at [306, 133] on input "**********" at bounding box center [310, 136] width 130 height 12
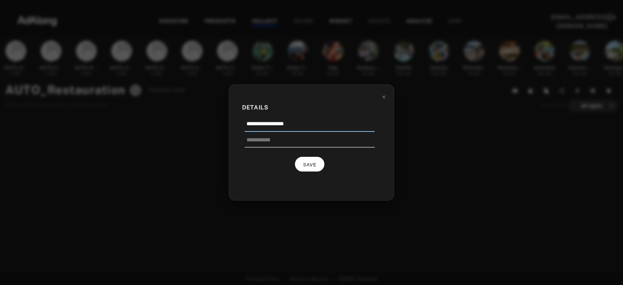
type input "**********"
click at [314, 166] on span "SAVE" at bounding box center [310, 164] width 14 height 5
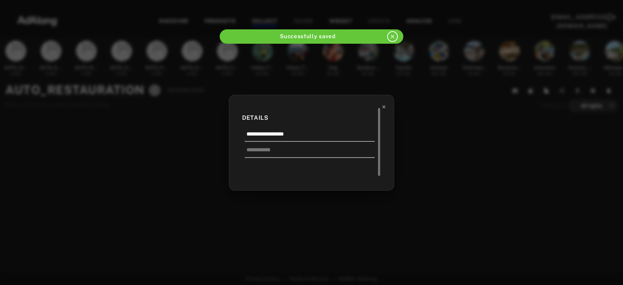
click at [385, 108] on icon at bounding box center [384, 106] width 5 height 5
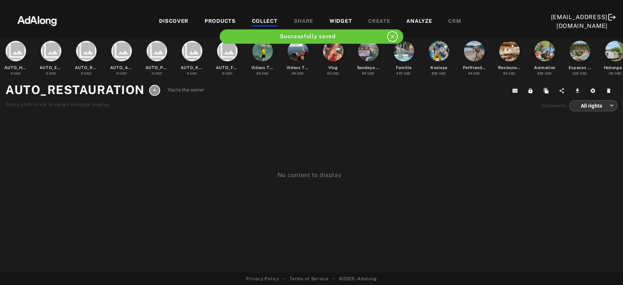
click at [257, 17] on div "COLLECT" at bounding box center [265, 21] width 26 height 9
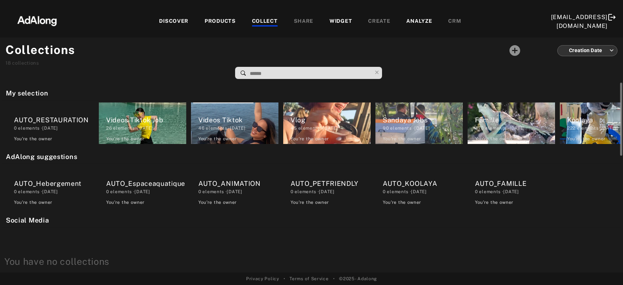
click at [129, 187] on div "AUTO_Espaceaquatique" at bounding box center [146, 184] width 80 height 10
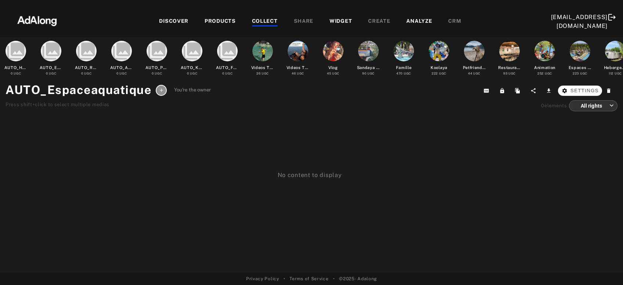
click at [597, 92] on span "Settings" at bounding box center [585, 90] width 28 height 7
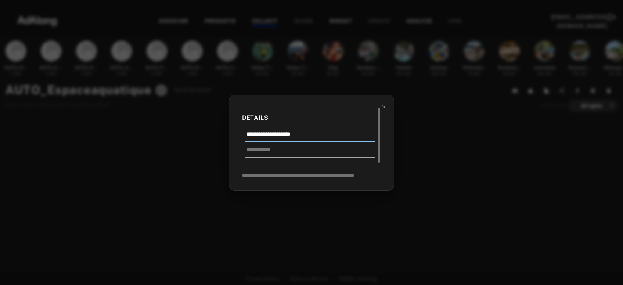
drag, startPoint x: 328, startPoint y: 132, endPoint x: 269, endPoint y: 135, distance: 59.3
click at [269, 135] on input "**********" at bounding box center [310, 136] width 130 height 12
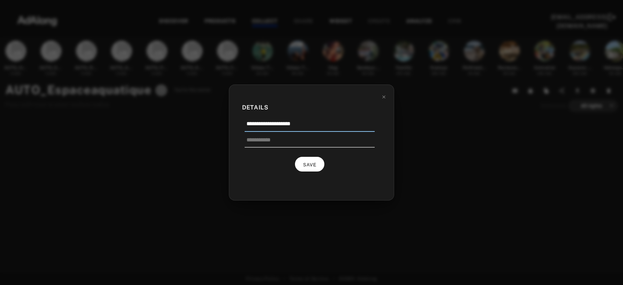
type input "**********"
click at [305, 167] on button "SAVE" at bounding box center [309, 164] width 29 height 14
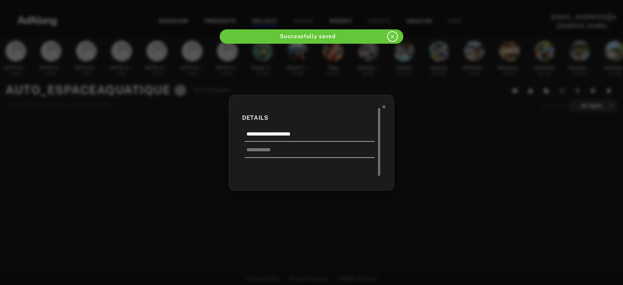
click at [385, 107] on icon at bounding box center [384, 106] width 3 height 3
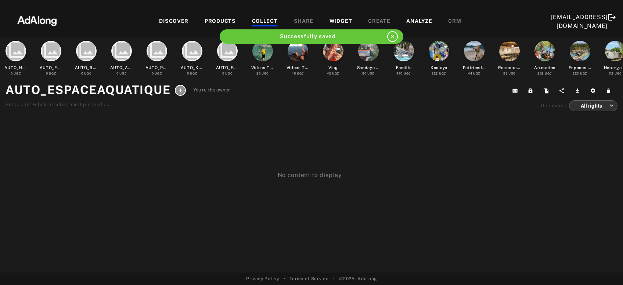
click at [266, 22] on div "COLLECT" at bounding box center [265, 21] width 26 height 9
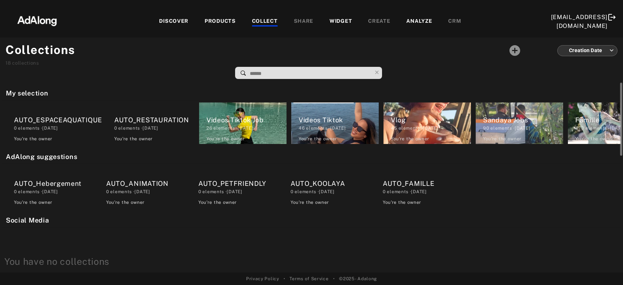
click at [64, 194] on div "0 elements · [DATE]" at bounding box center [54, 192] width 80 height 7
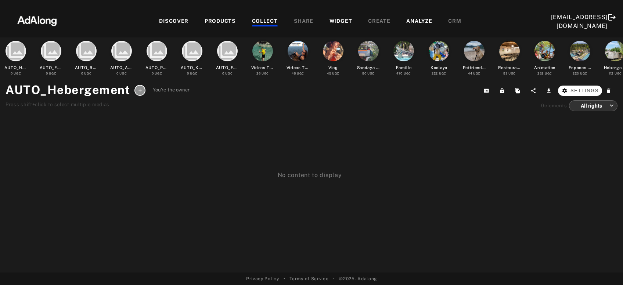
click at [593, 89] on span "Settings" at bounding box center [585, 90] width 28 height 7
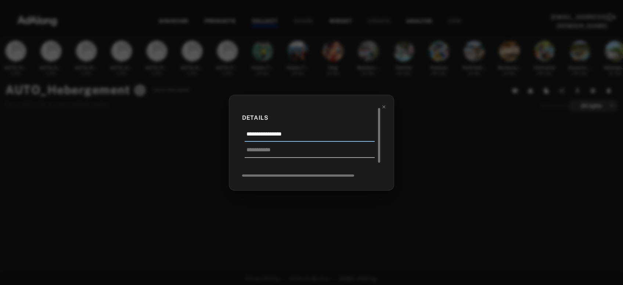
drag, startPoint x: 312, startPoint y: 139, endPoint x: 269, endPoint y: 131, distance: 43.3
click at [269, 131] on input "**********" at bounding box center [310, 136] width 130 height 12
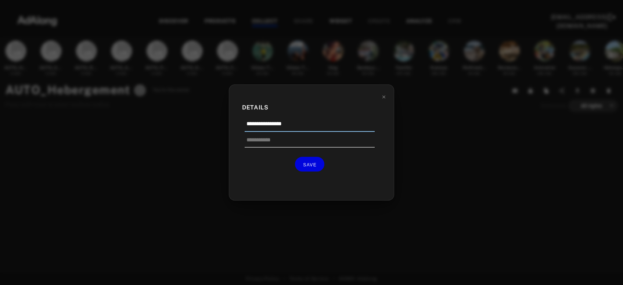
type input "**********"
click at [316, 164] on span "SAVE" at bounding box center [310, 164] width 14 height 5
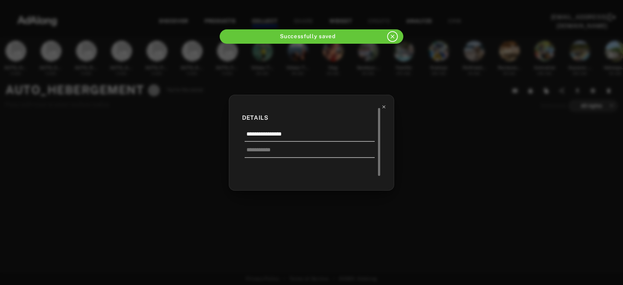
click at [385, 108] on icon at bounding box center [384, 106] width 3 height 3
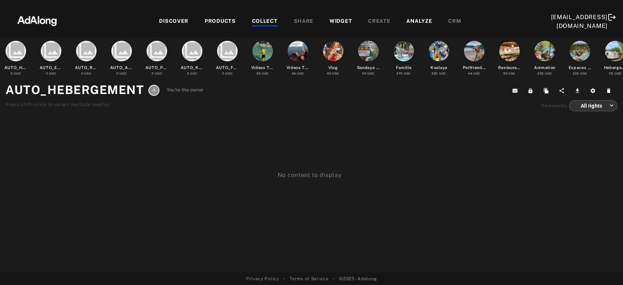
click at [260, 18] on div "COLLECT" at bounding box center [265, 21] width 26 height 9
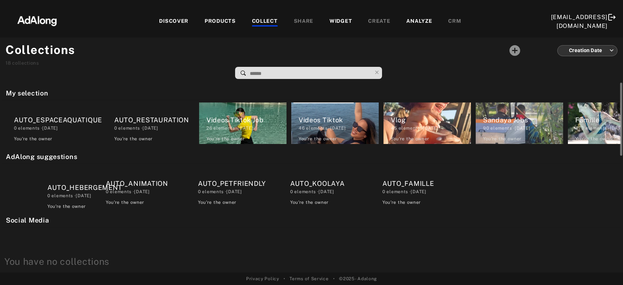
drag, startPoint x: 64, startPoint y: 125, endPoint x: 98, endPoint y: 195, distance: 77.9
click at [98, 195] on div "My selection AUTO_HEBERGEMENT 0 elements · [DATE] You're the owner delete AUTO_…" at bounding box center [311, 178] width 623 height 190
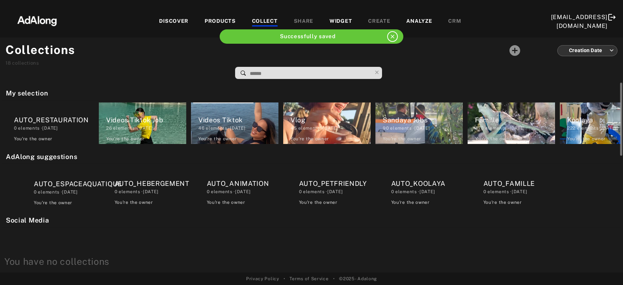
drag, startPoint x: 74, startPoint y: 125, endPoint x: 94, endPoint y: 199, distance: 76.1
click at [94, 199] on div "My selection AUTO_ESPACEAQUATIQUE 0 elements · [DATE] You're the owner delete A…" at bounding box center [311, 178] width 623 height 190
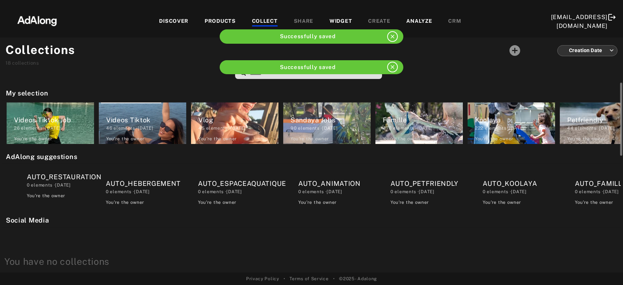
drag, startPoint x: 77, startPoint y: 127, endPoint x: 93, endPoint y: 193, distance: 67.7
click at [93, 193] on div "My selection AUTO_RESTAURATION 0 elements · [DATE] You're the owner delete Vide…" at bounding box center [311, 178] width 623 height 190
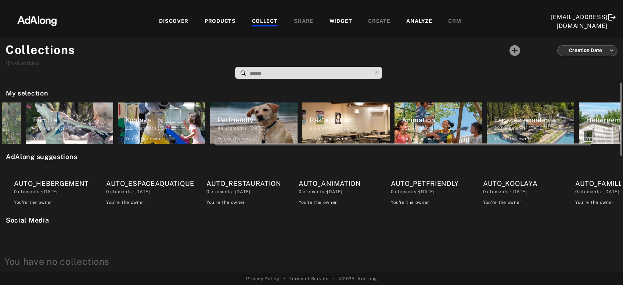
scroll to position [0, 350]
click at [597, 128] on div "112 elements · [DATE]" at bounding box center [626, 128] width 80 height 7
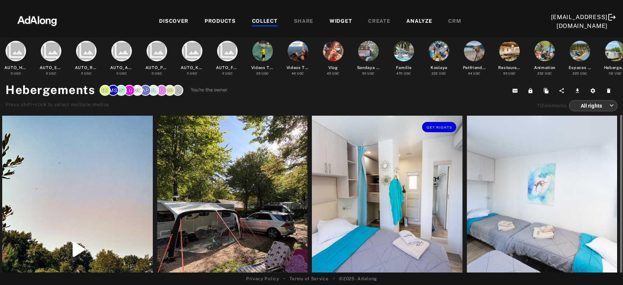
click at [383, 219] on div "Get rights" at bounding box center [387, 210] width 151 height 188
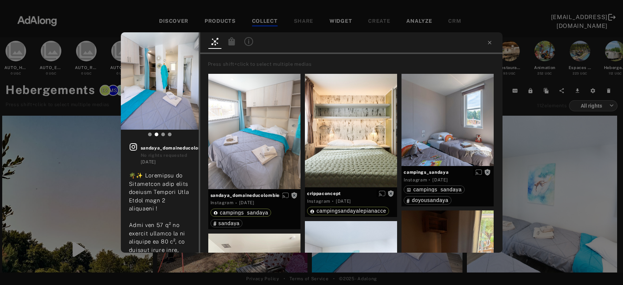
click at [248, 42] on icon at bounding box center [248, 41] width 9 height 9
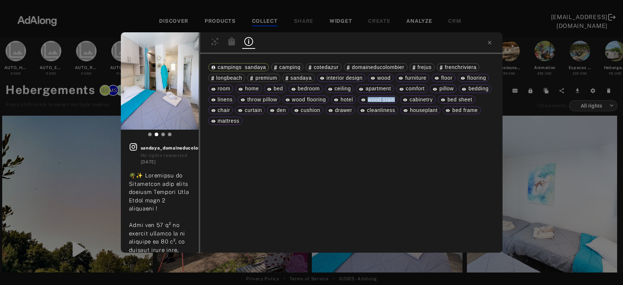
drag, startPoint x: 365, startPoint y: 89, endPoint x: 396, endPoint y: 96, distance: 32.4
click at [391, 91] on div "apartment" at bounding box center [375, 88] width 32 height 5
click at [387, 86] on span "apartment" at bounding box center [378, 89] width 25 height 6
click at [385, 86] on span "apartment" at bounding box center [378, 89] width 25 height 6
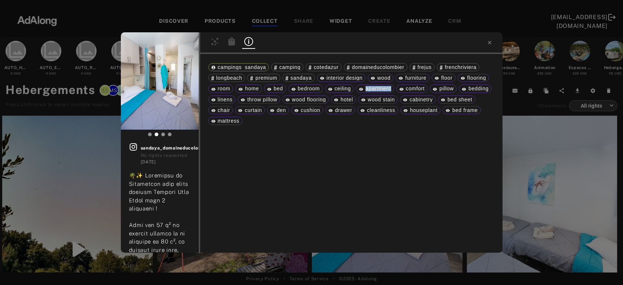
copy span "apartment"
click at [525, 185] on div "Get rights sandaya_domaineducolombier No rights requested [DATE] #domaineducolo…" at bounding box center [311, 142] width 623 height 285
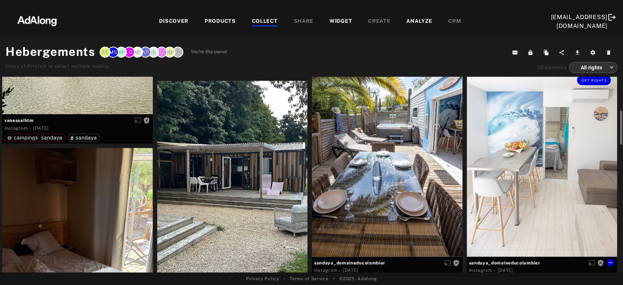
scroll to position [231, 0]
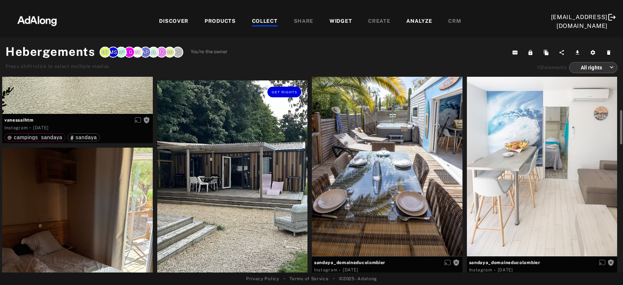
click at [200, 183] on div "Get rights" at bounding box center [232, 180] width 151 height 201
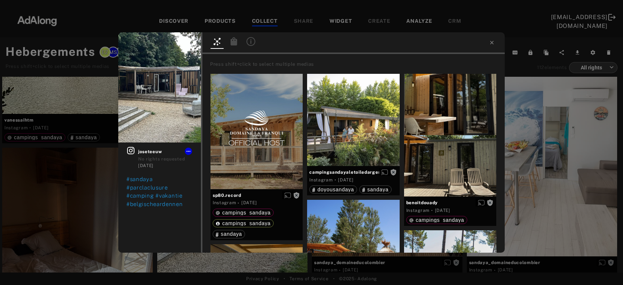
click at [250, 42] on icon at bounding box center [251, 41] width 9 height 9
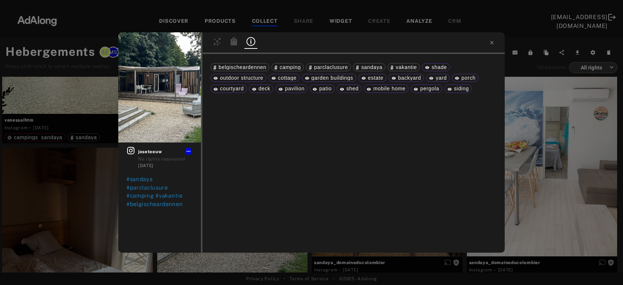
click at [283, 77] on span "cottage" at bounding box center [287, 78] width 19 height 6
copy span "cottage"
drag, startPoint x: 405, startPoint y: 88, endPoint x: 373, endPoint y: 87, distance: 31.6
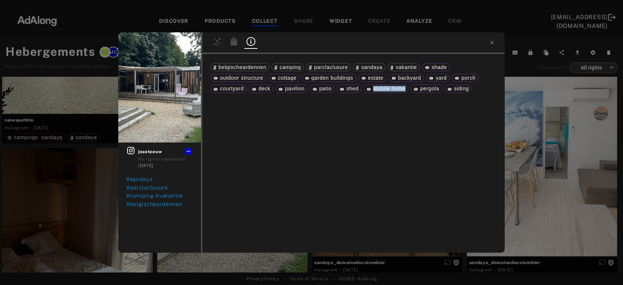
click at [373, 87] on span "mobile home" at bounding box center [389, 89] width 32 height 6
copy span "mobile home"
click at [326, 87] on span "patio" at bounding box center [325, 89] width 12 height 6
copy span "patio"
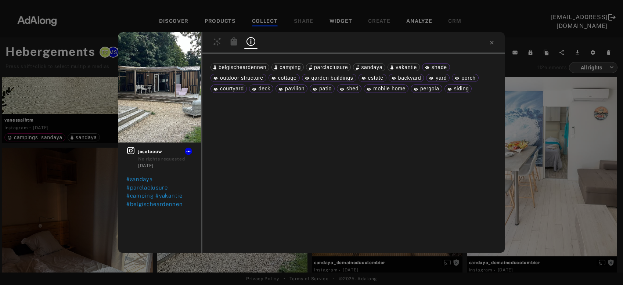
click at [294, 90] on span "pavilion" at bounding box center [294, 89] width 19 height 6
copy span "pavilion"
click at [265, 90] on span "deck" at bounding box center [265, 89] width 12 height 6
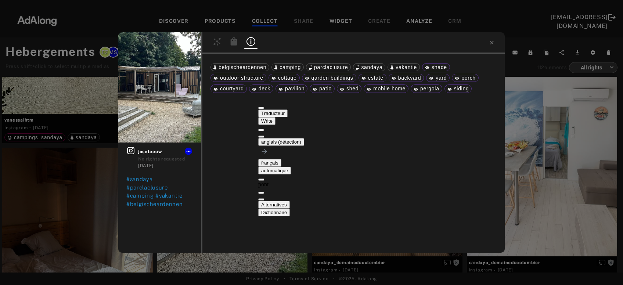
click at [422, 214] on div "belgischeardennen camping parclaclusure sandaya vakantie shade outdoor structur…" at bounding box center [354, 153] width 303 height 199
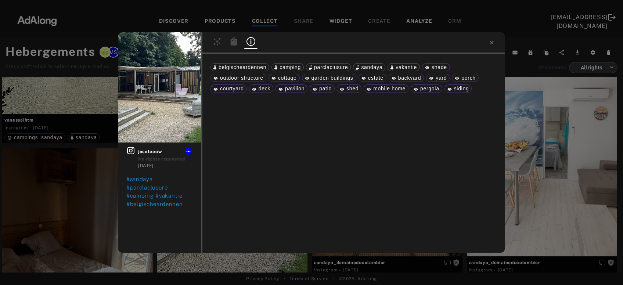
click at [519, 126] on div "Get rights joseteeuw No rights requested [DATE] #sandaya #parclaclusure #campin…" at bounding box center [311, 142] width 623 height 285
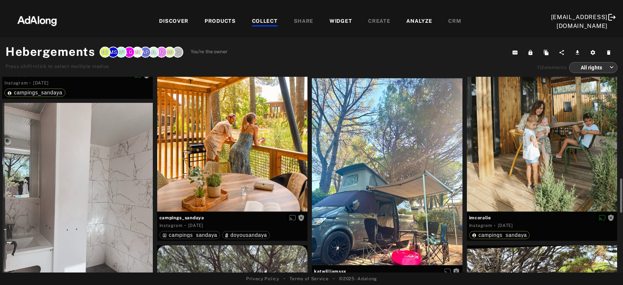
scroll to position [746, 0]
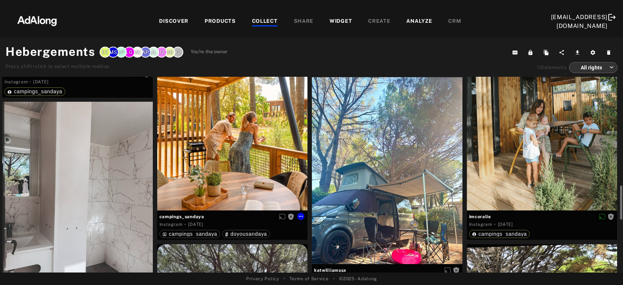
click at [252, 178] on div "Get rights" at bounding box center [232, 116] width 151 height 188
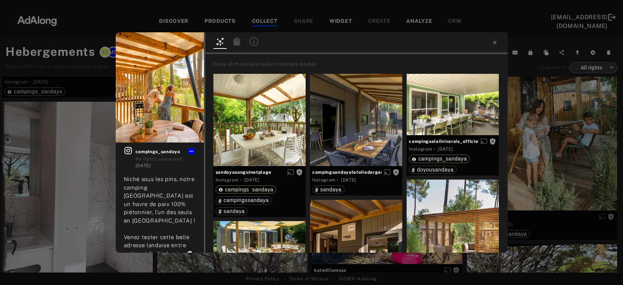
click at [252, 41] on icon at bounding box center [254, 41] width 9 height 9
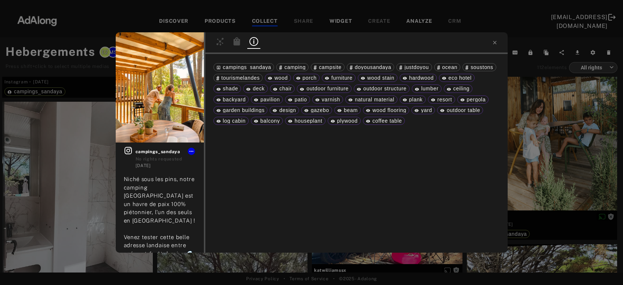
click at [547, 147] on div "Get rights campings_sandaya No rights requested [DATE] Niché sous les pins, [GE…" at bounding box center [311, 142] width 623 height 285
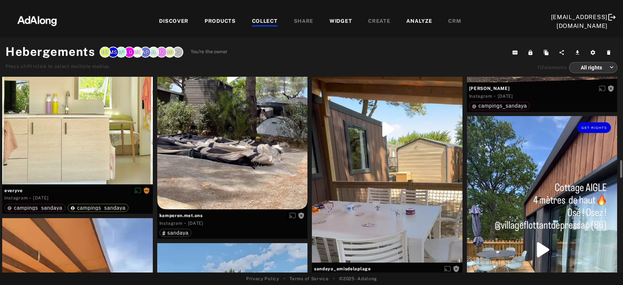
scroll to position [1052, 0]
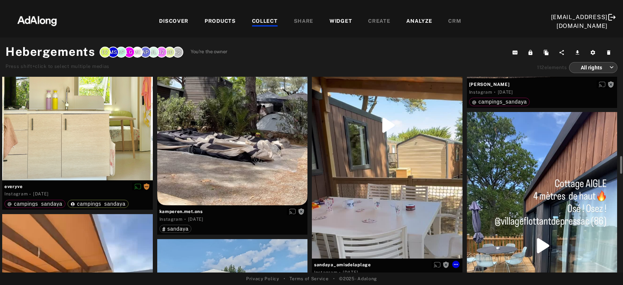
click at [397, 223] on div "Get rights" at bounding box center [387, 125] width 151 height 267
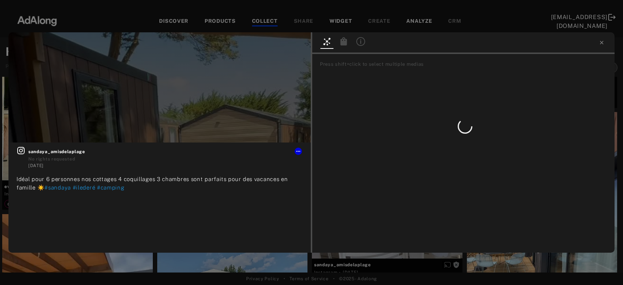
click at [360, 43] on icon at bounding box center [361, 41] width 9 height 9
click at [601, 44] on icon at bounding box center [602, 43] width 6 height 6
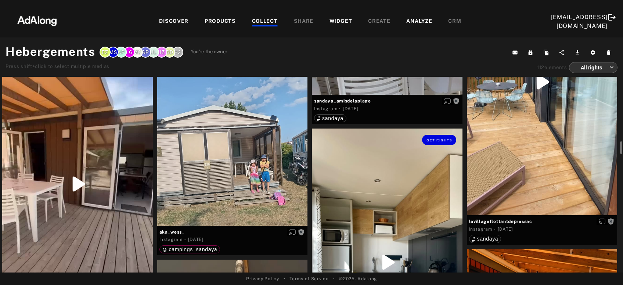
scroll to position [1217, 0]
click at [232, 186] on div "Get rights" at bounding box center [232, 150] width 151 height 151
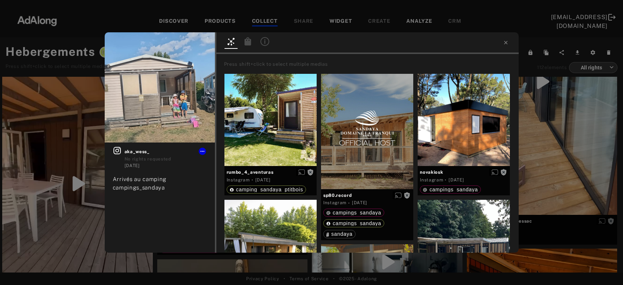
click at [266, 39] on icon at bounding box center [265, 41] width 9 height 9
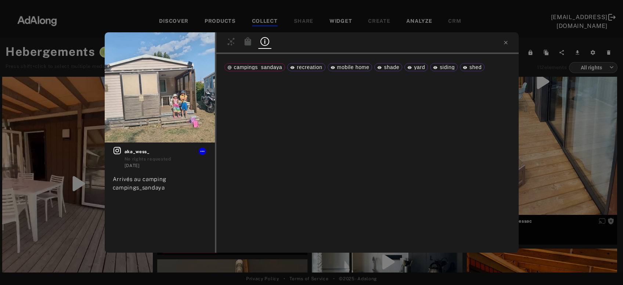
click at [67, 176] on div "Get rights aka_wess_ No rights requested [DATE] Arrivés au camping campings_san…" at bounding box center [311, 142] width 623 height 285
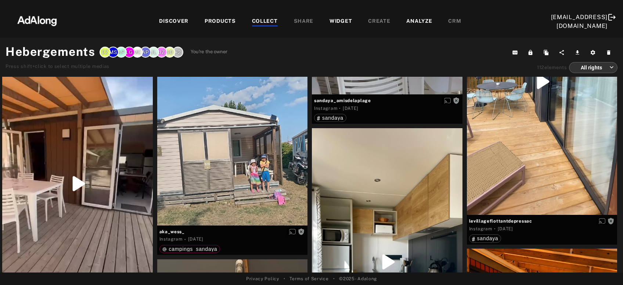
click at [67, 176] on div at bounding box center [77, 184] width 151 height 268
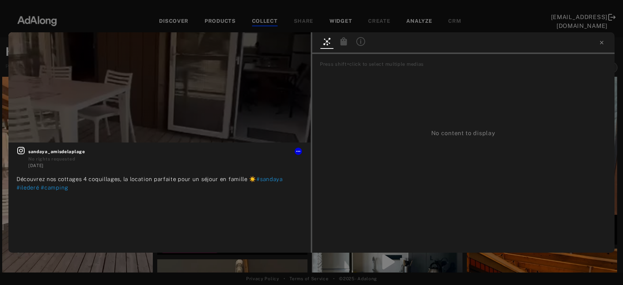
click at [359, 45] on icon at bounding box center [361, 41] width 9 height 9
click at [165, 270] on div "Get rights sandaya_amisdelaplage No rights requested [DATE] Découvrez nos cotta…" at bounding box center [311, 142] width 623 height 285
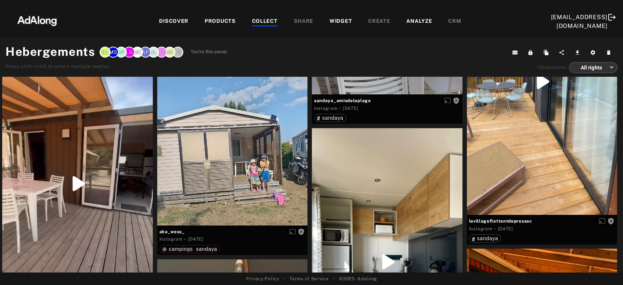
click at [166, 20] on div "DISCOVER" at bounding box center [173, 21] width 29 height 9
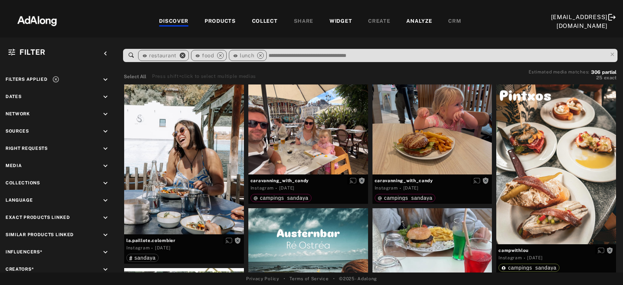
click at [182, 55] on icon "close" at bounding box center [182, 55] width 7 height 7
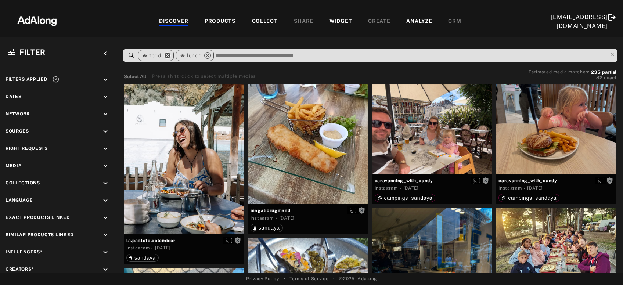
click at [167, 57] on icon "close" at bounding box center [167, 55] width 7 height 7
click at [167, 57] on icon "close" at bounding box center [170, 55] width 7 height 7
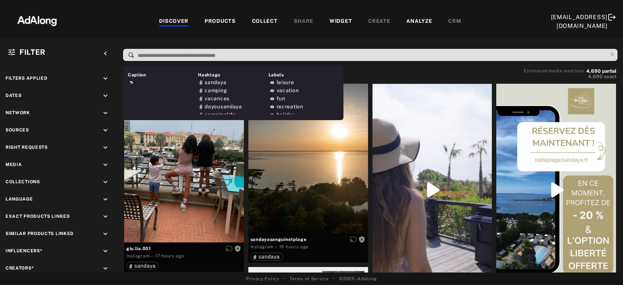
click at [265, 55] on input at bounding box center [372, 56] width 470 height 10
paste input "*********"
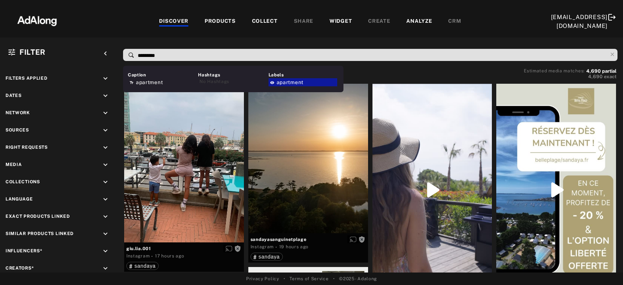
type input "*********"
click at [281, 79] on div "apartment" at bounding box center [303, 82] width 69 height 8
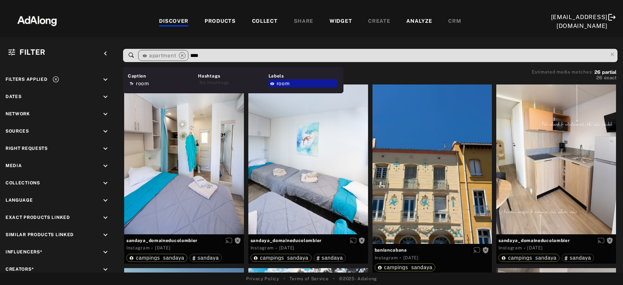
type input "****"
click at [285, 83] on span "room" at bounding box center [283, 83] width 13 height 6
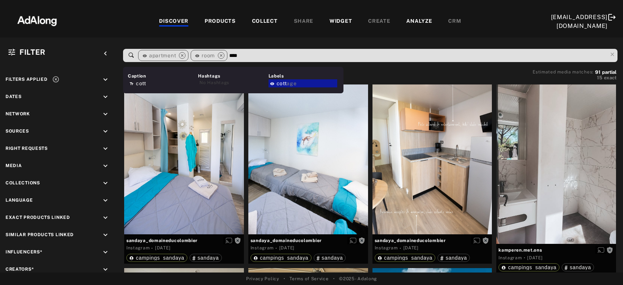
type input "****"
click at [291, 82] on span "age" at bounding box center [292, 83] width 10 height 6
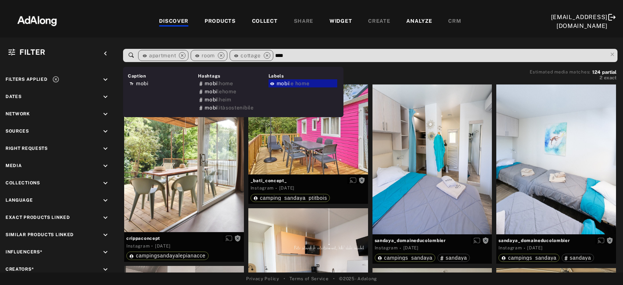
type input "****"
click at [305, 85] on span "le home" at bounding box center [299, 83] width 21 height 6
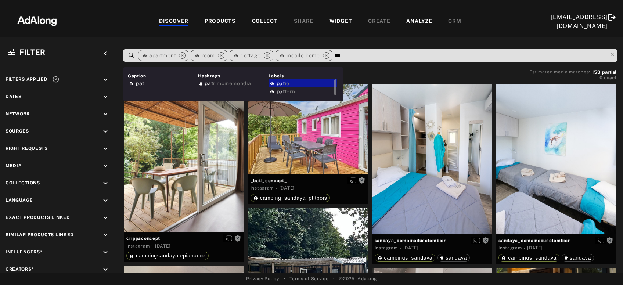
type input "***"
click at [302, 82] on div "pat io" at bounding box center [303, 83] width 69 height 8
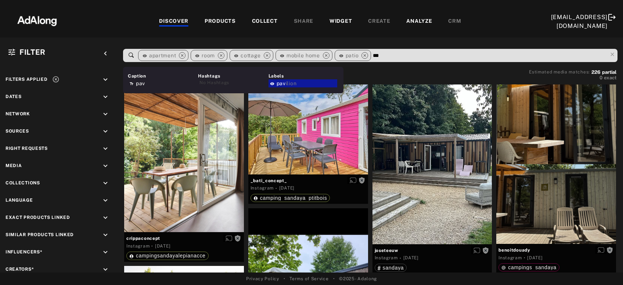
type input "***"
click at [295, 82] on span "ilion" at bounding box center [291, 83] width 11 height 6
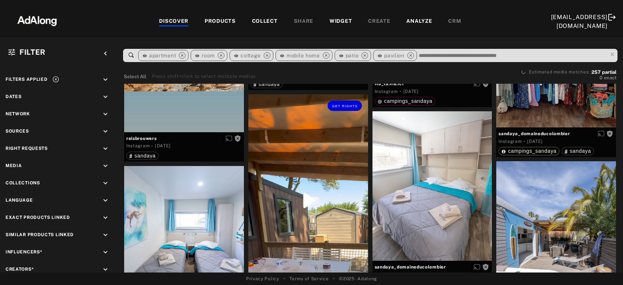
scroll to position [3714, 0]
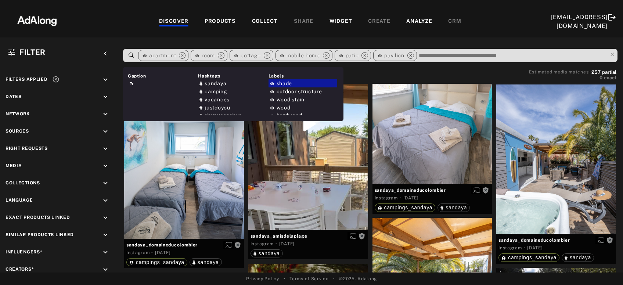
click at [269, 22] on div "COLLECT" at bounding box center [265, 21] width 26 height 9
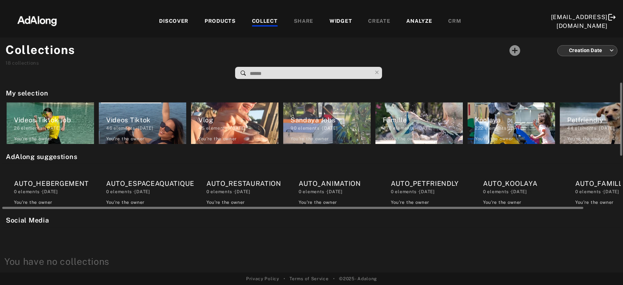
click at [76, 186] on div "AUTO_HEBERGEMENT" at bounding box center [54, 184] width 80 height 10
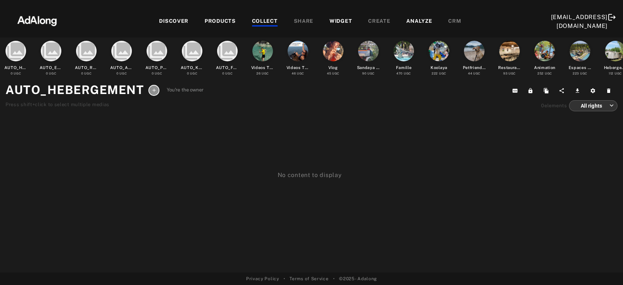
click at [261, 16] on div "DISCOVER PRODUCTS COLLECT SHARE WIDGET CREATE ANALYZE CRM" at bounding box center [310, 21] width 482 height 25
click at [261, 18] on div "COLLECT" at bounding box center [265, 21] width 26 height 9
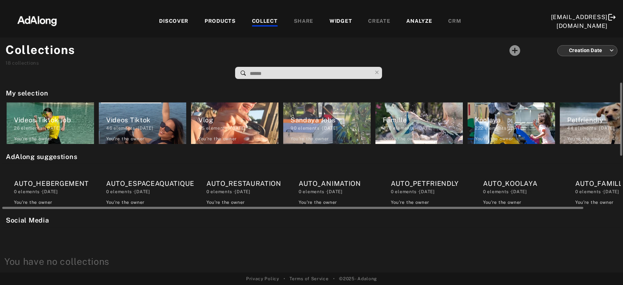
click at [153, 192] on div "0 elements · [DATE]" at bounding box center [150, 192] width 88 height 7
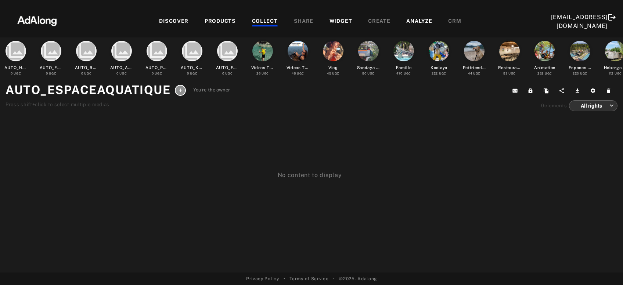
click at [201, 186] on div "No content to display" at bounding box center [311, 232] width 623 height 235
click at [256, 20] on div "COLLECT" at bounding box center [265, 21] width 26 height 9
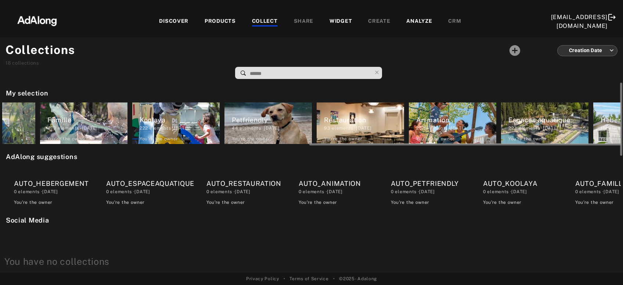
scroll to position [0, 400]
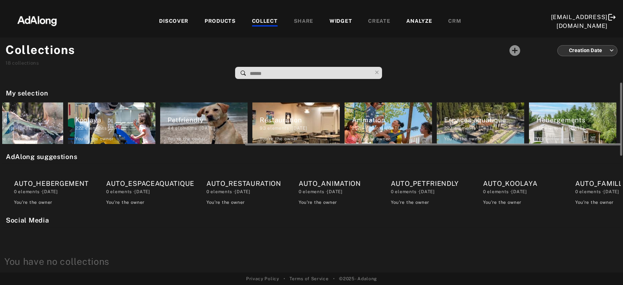
click at [504, 127] on div "223 elements · [DATE]" at bounding box center [484, 128] width 80 height 7
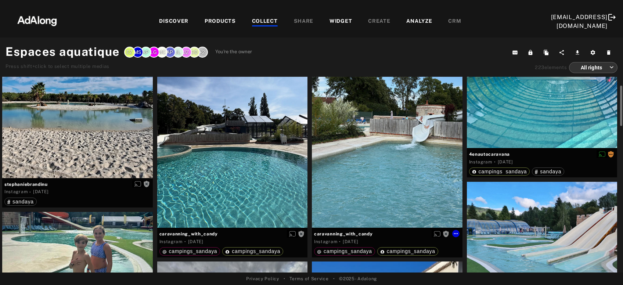
scroll to position [50, 0]
click at [218, 174] on div "Get rights" at bounding box center [232, 127] width 151 height 200
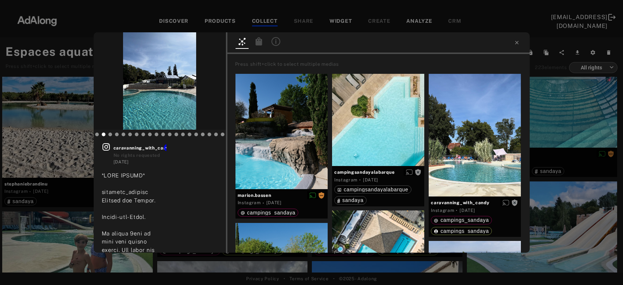
click at [277, 40] on icon at bounding box center [276, 41] width 9 height 9
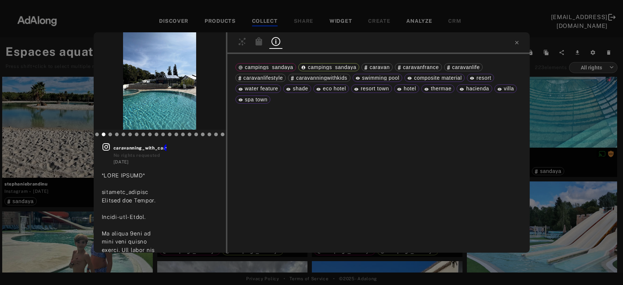
click at [443, 87] on span "thermae" at bounding box center [441, 89] width 21 height 6
copy span "thermae"
click at [569, 109] on div "Get rights caravanning_with_candy No rights requested [DATE] #caravan #caravanl…" at bounding box center [311, 142] width 623 height 285
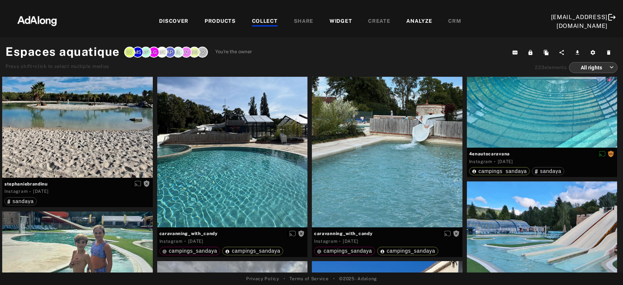
click at [175, 23] on div "DISCOVER" at bounding box center [173, 21] width 29 height 9
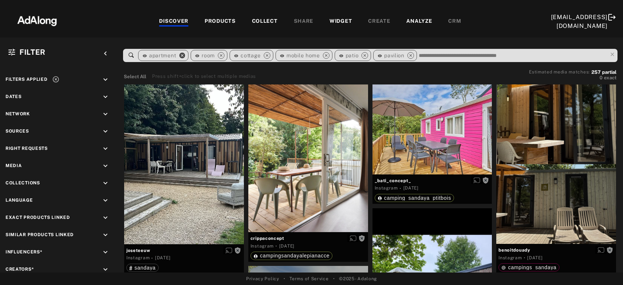
click at [182, 55] on icon "close" at bounding box center [182, 55] width 7 height 7
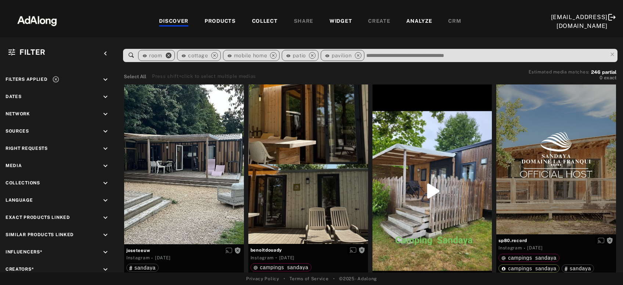
click at [169, 56] on icon "close" at bounding box center [168, 55] width 7 height 7
click at [174, 57] on icon "close" at bounding box center [175, 55] width 7 height 7
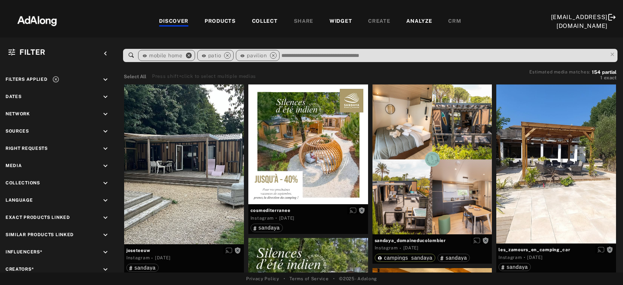
click at [187, 55] on icon "close" at bounding box center [189, 55] width 7 height 7
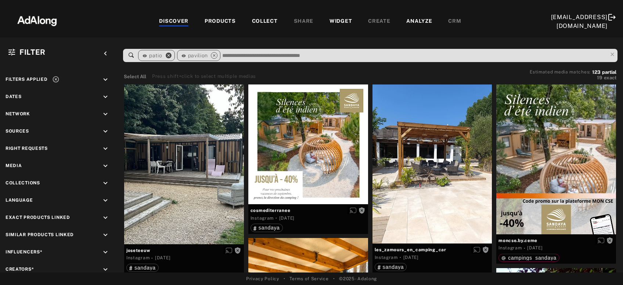
click at [167, 54] on icon "close" at bounding box center [168, 55] width 7 height 7
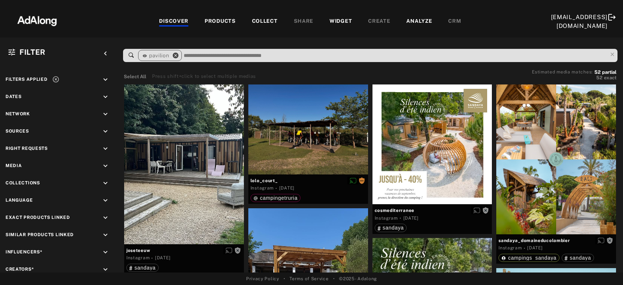
click at [178, 56] on icon "close" at bounding box center [175, 55] width 7 height 7
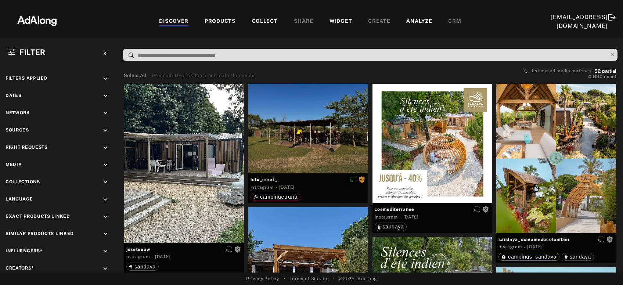
click at [178, 56] on input at bounding box center [372, 56] width 470 height 10
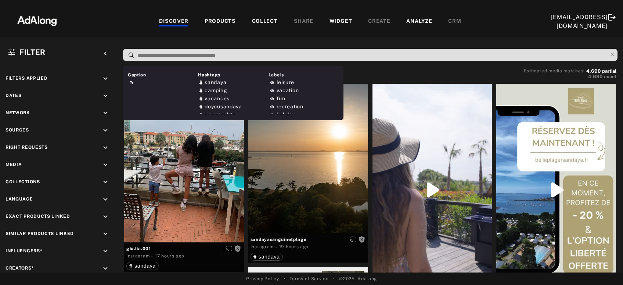
paste input "*******"
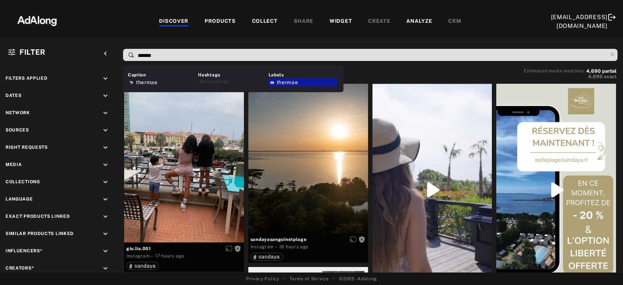
type input "*******"
click at [288, 83] on span "thermae" at bounding box center [288, 82] width 22 height 6
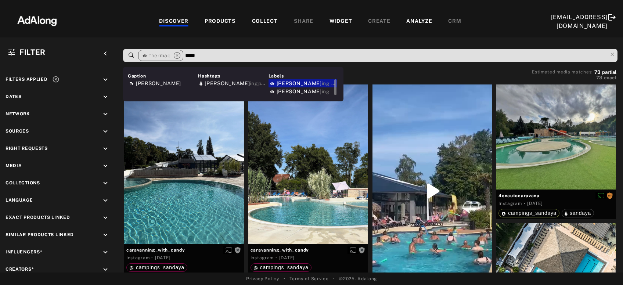
type input "*****"
click at [322, 85] on span "ing pool" at bounding box center [332, 83] width 21 height 6
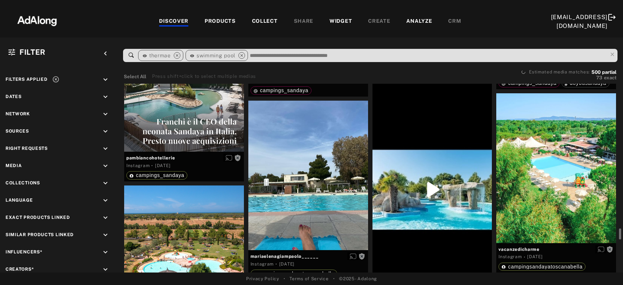
scroll to position [2549, 0]
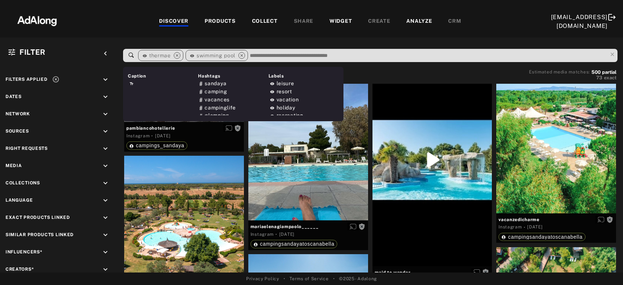
click at [164, 54] on span "thermae" at bounding box center [160, 56] width 22 height 6
copy span "thermae"
click at [261, 18] on div "COLLECT" at bounding box center [265, 21] width 26 height 9
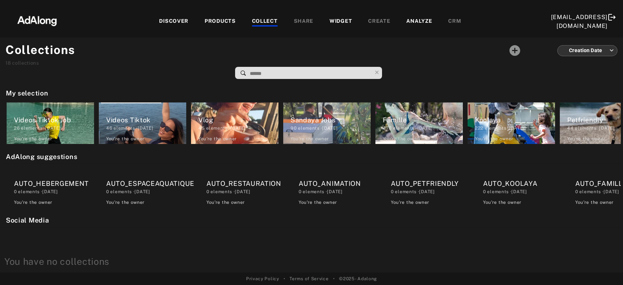
click at [171, 22] on div "DISCOVER" at bounding box center [173, 21] width 29 height 9
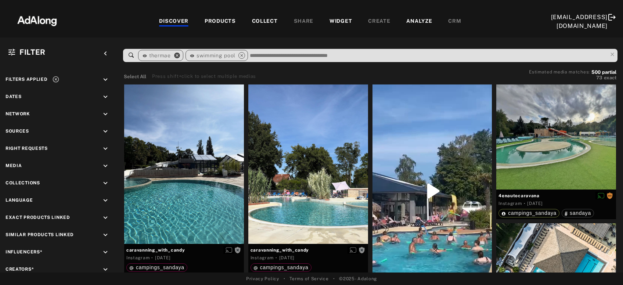
click at [179, 54] on icon "close" at bounding box center [177, 55] width 7 height 7
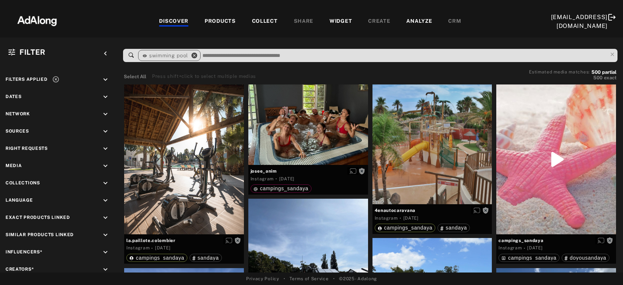
click at [194, 57] on icon "close" at bounding box center [194, 55] width 7 height 7
